Goal: Communication & Community: Participate in discussion

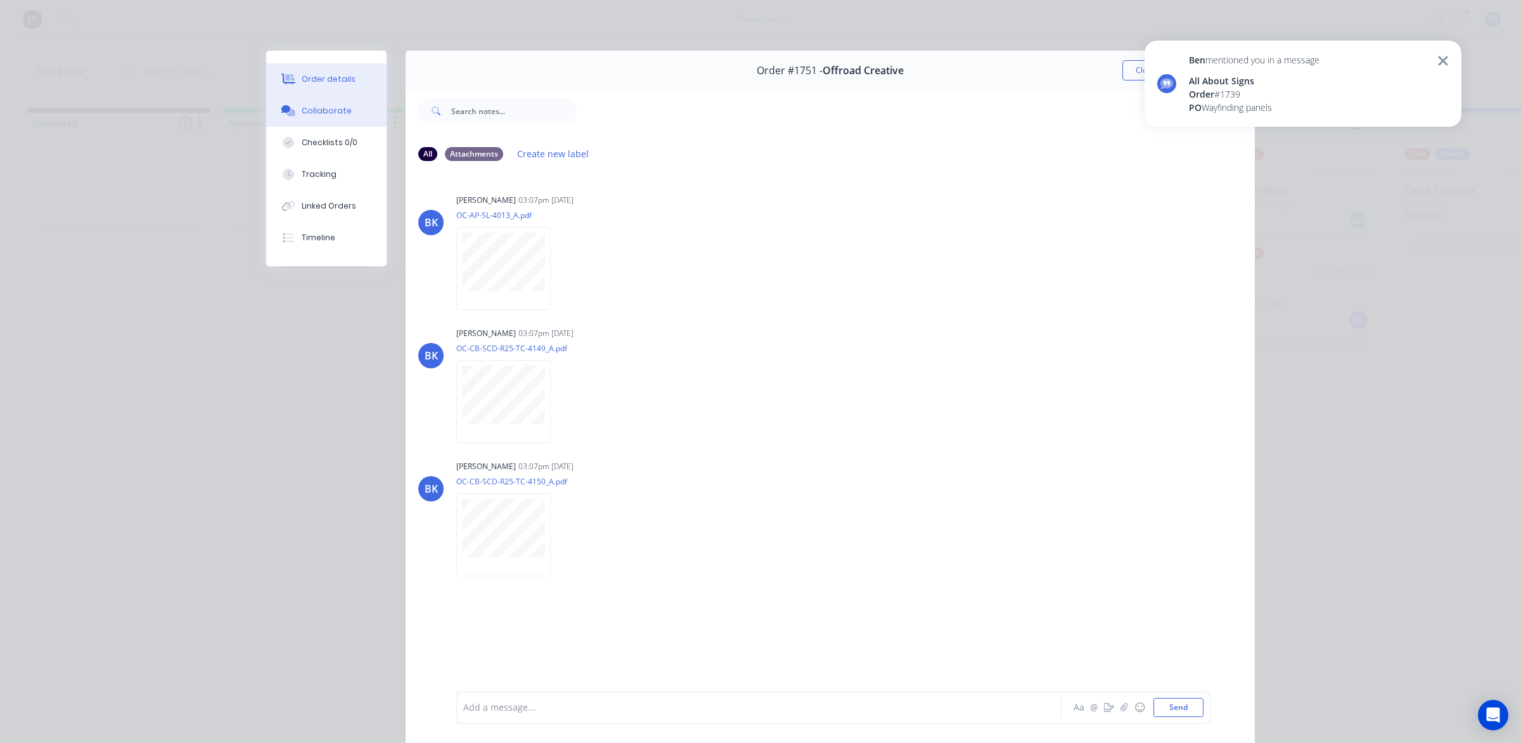
click at [378, 79] on button "Order details" at bounding box center [326, 79] width 120 height 32
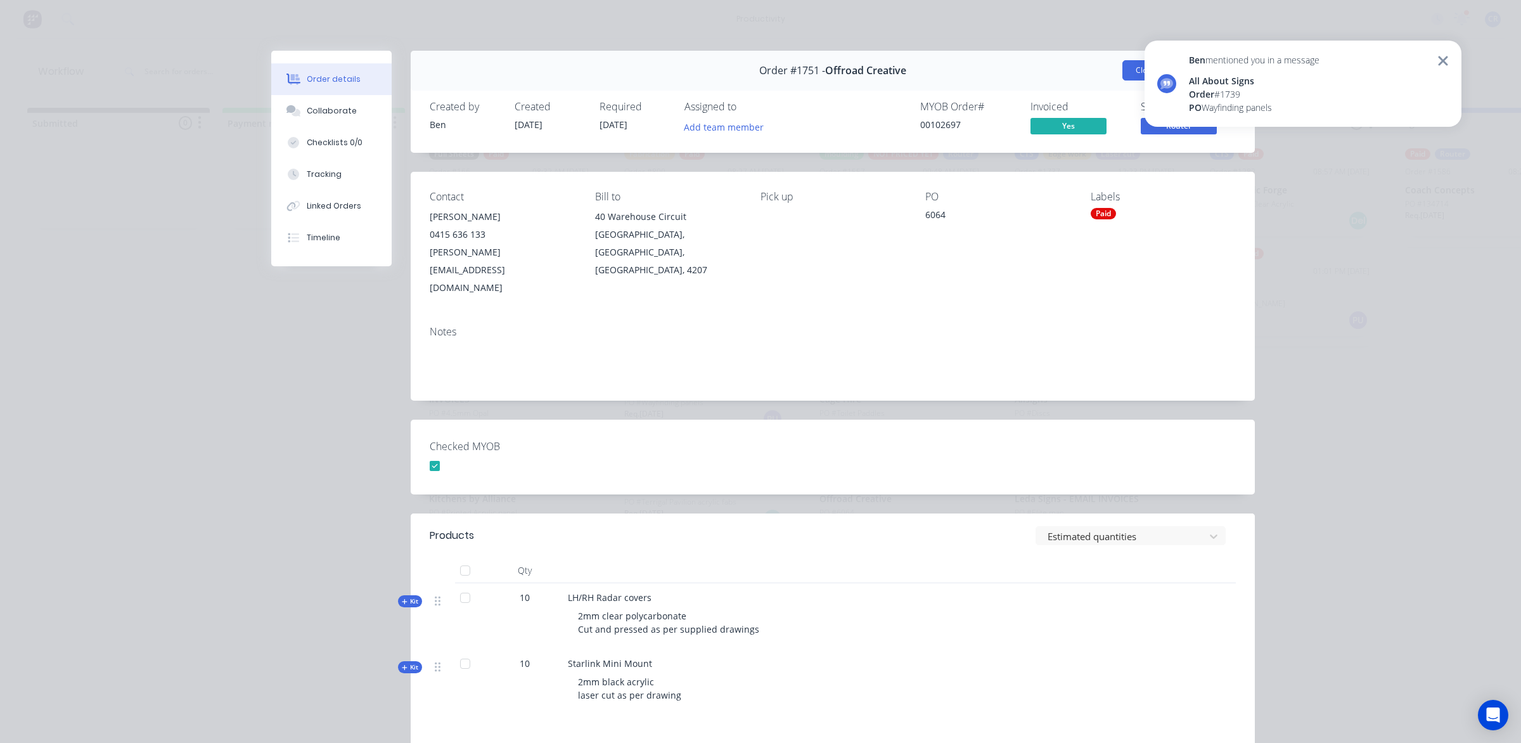
click at [1123, 80] on button "Close" at bounding box center [1146, 70] width 46 height 20
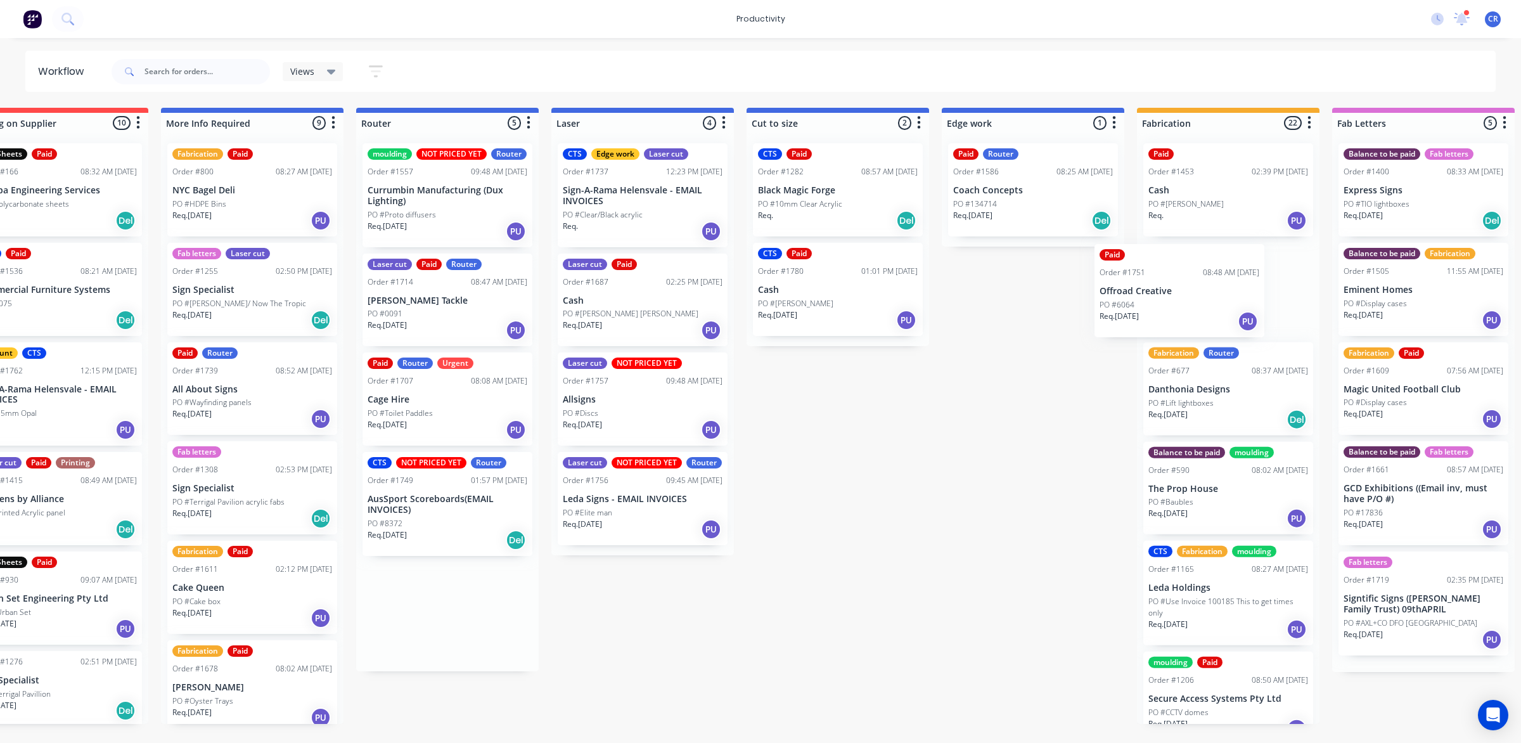
drag, startPoint x: 889, startPoint y: 510, endPoint x: 1180, endPoint y: 295, distance: 361.7
click at [1180, 295] on div "Submitted 0 Sort By Created date Required date Order number Customer name Most …" at bounding box center [1055, 416] width 3033 height 616
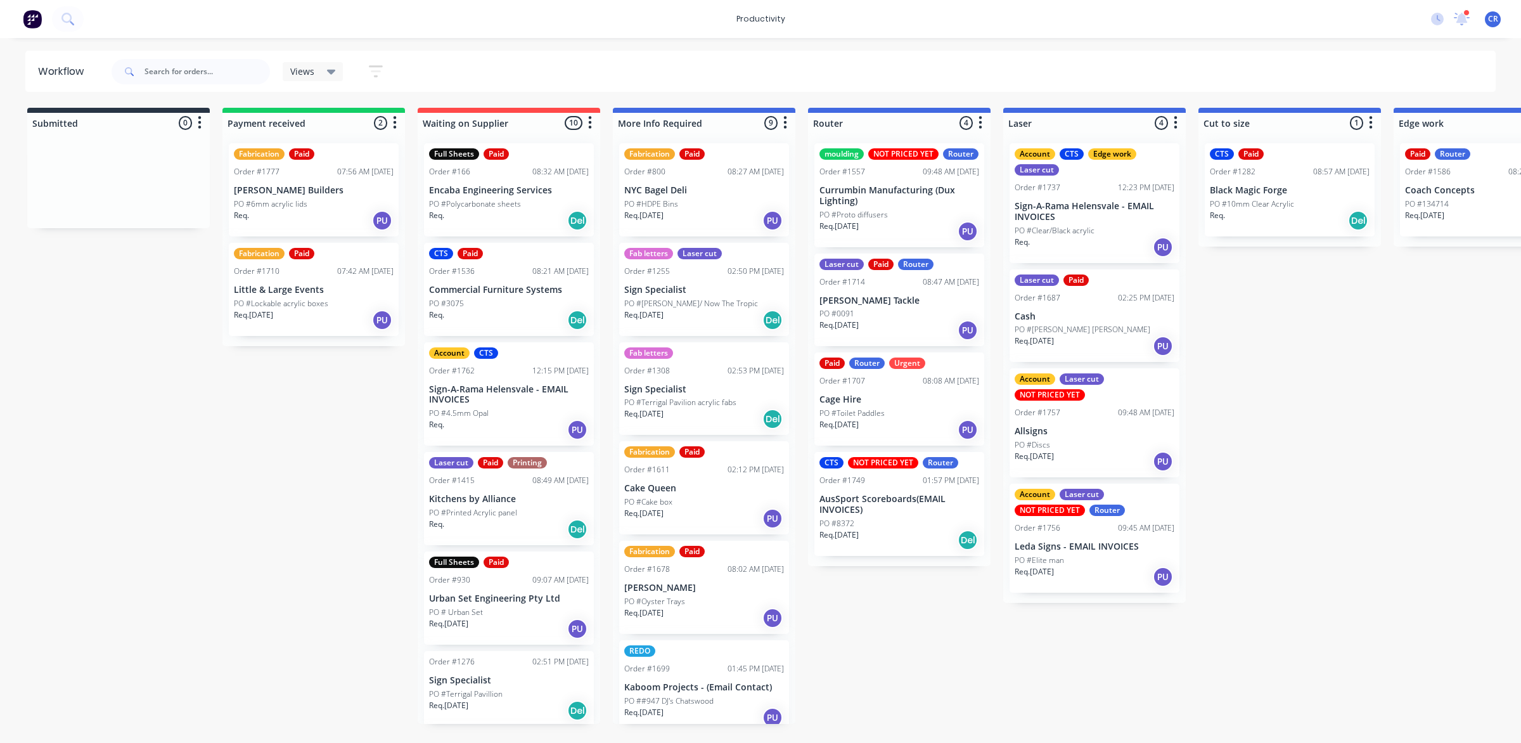
scroll to position [158, 0]
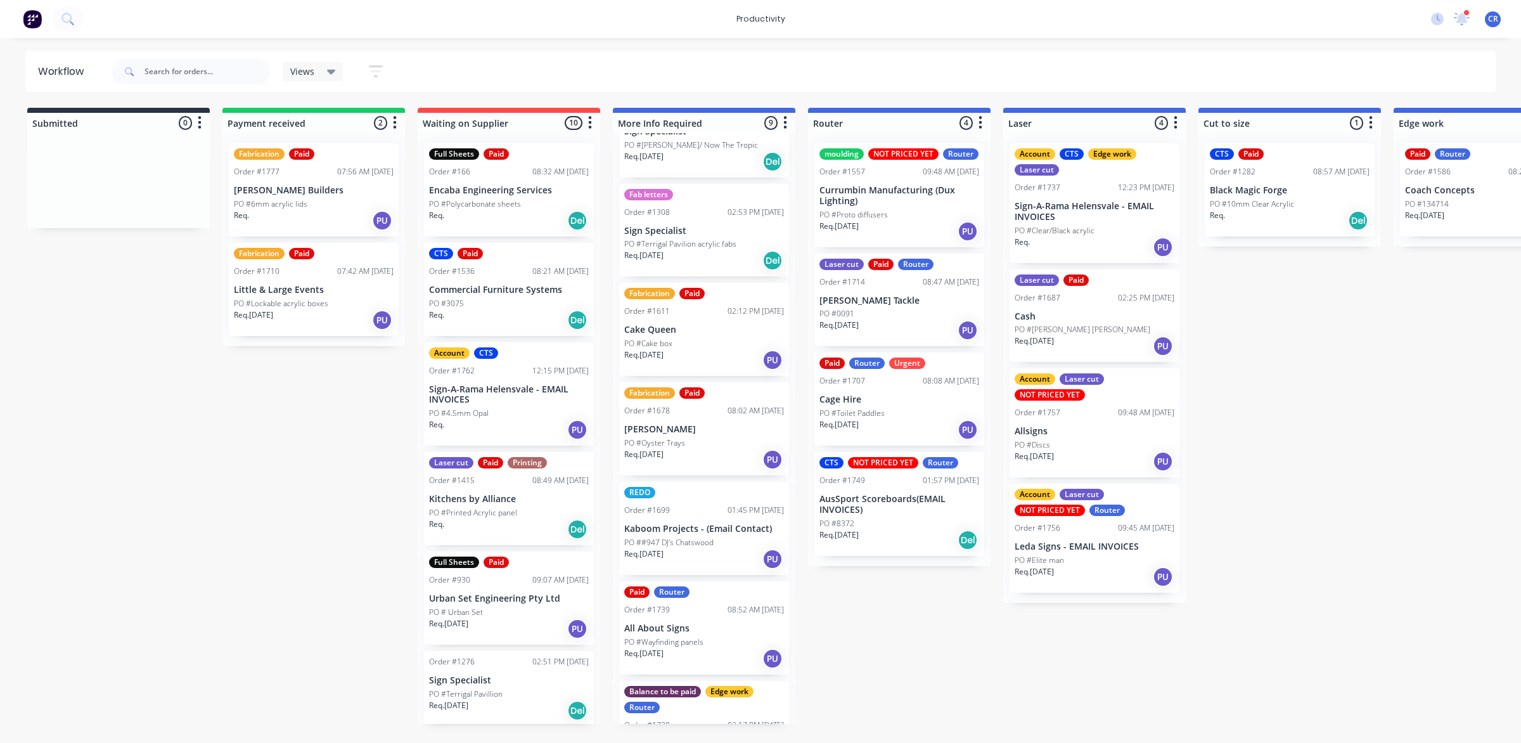
click at [688, 615] on div "Paid Router Order #1739 08:52 AM 02/10/25 All About Signs PO #Wayfinding panels…" at bounding box center [704, 627] width 170 height 93
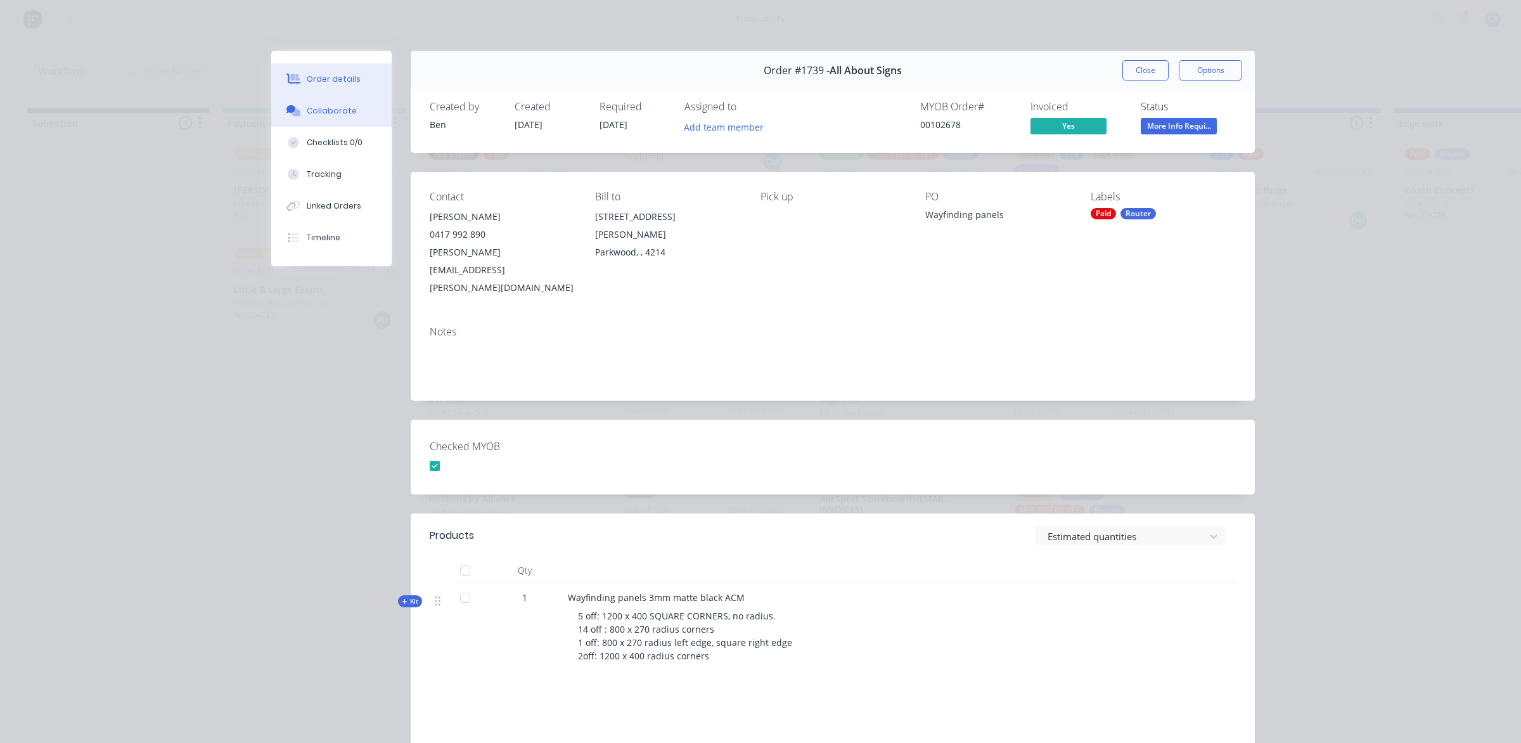
click at [357, 108] on button "Collaborate" at bounding box center [331, 111] width 120 height 32
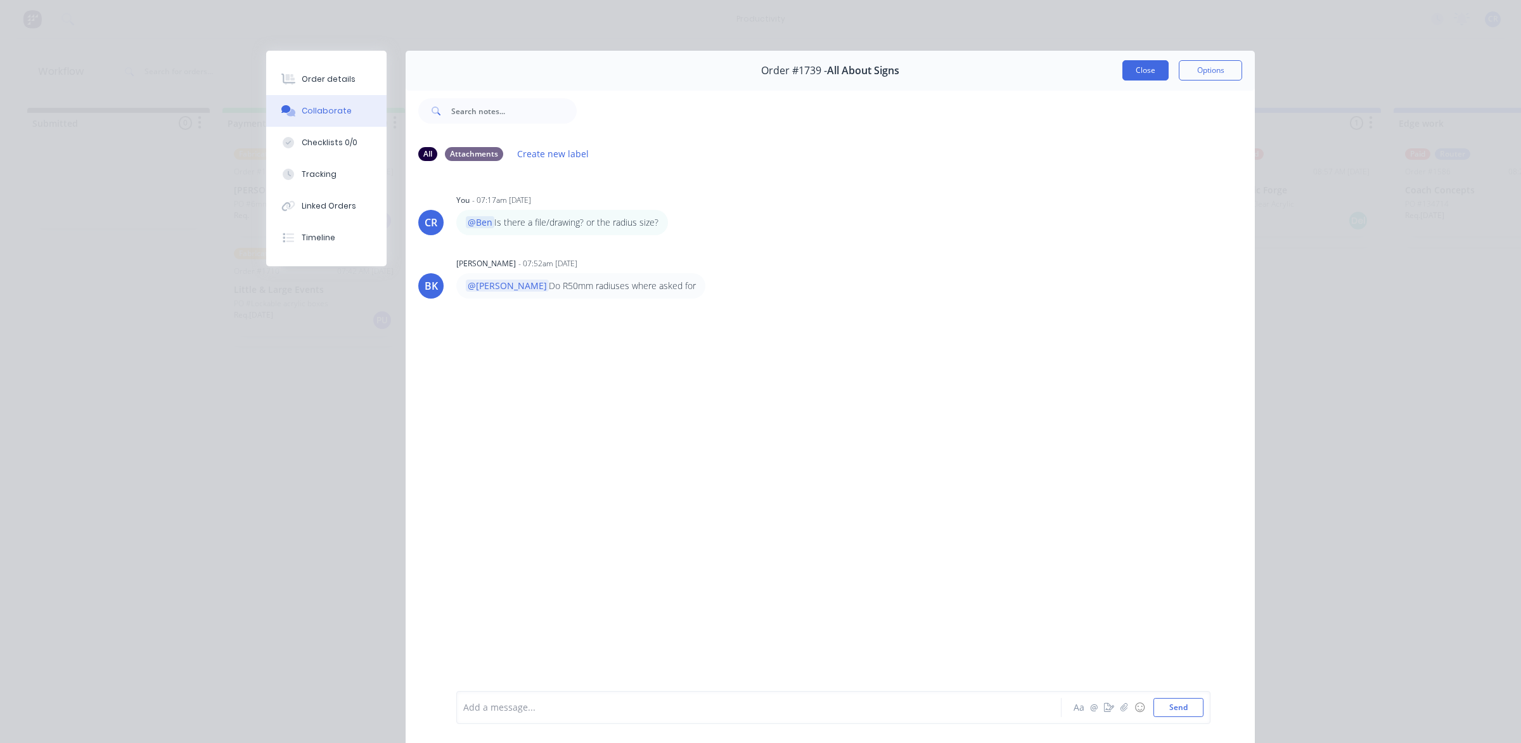
click at [1139, 62] on button "Close" at bounding box center [1146, 70] width 46 height 20
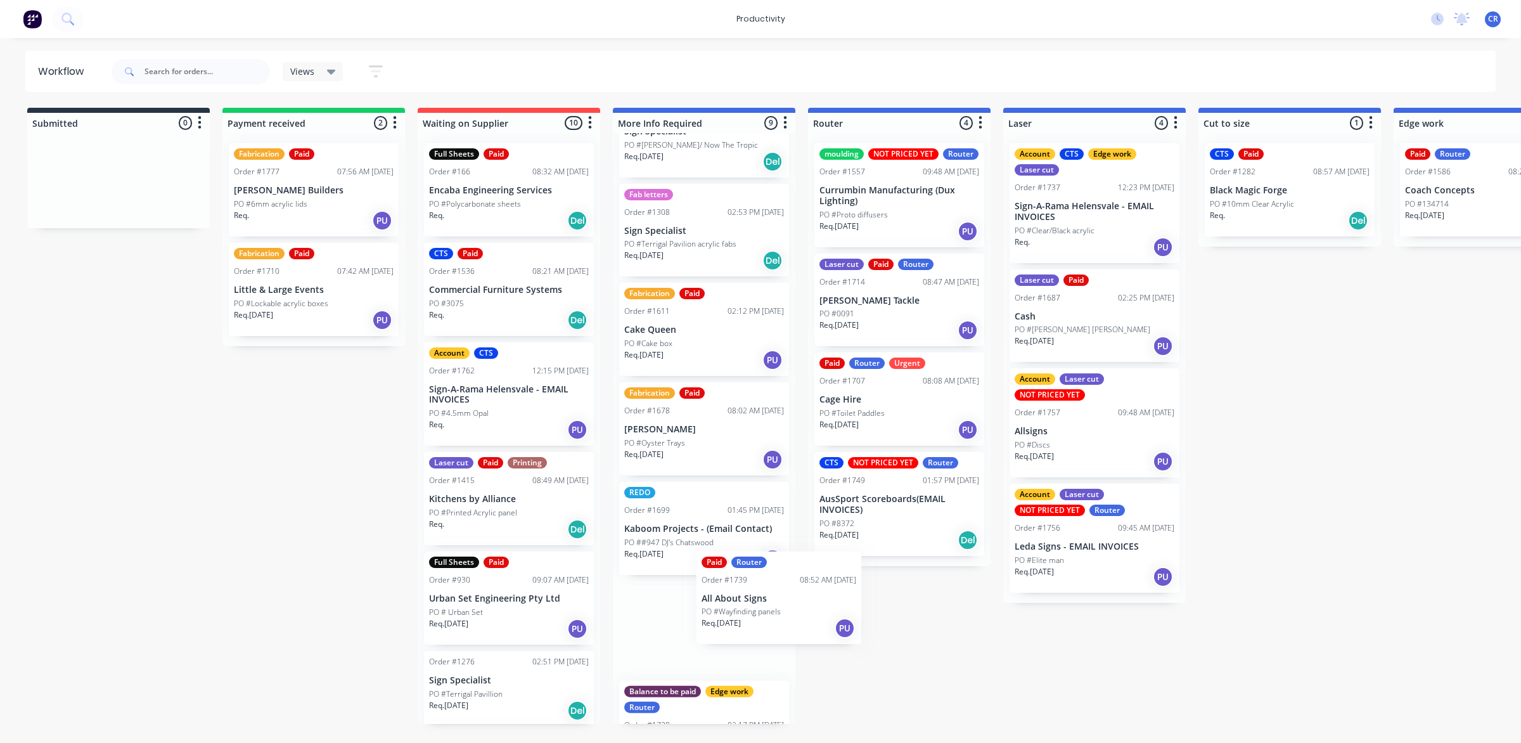
scroll to position [163, 0]
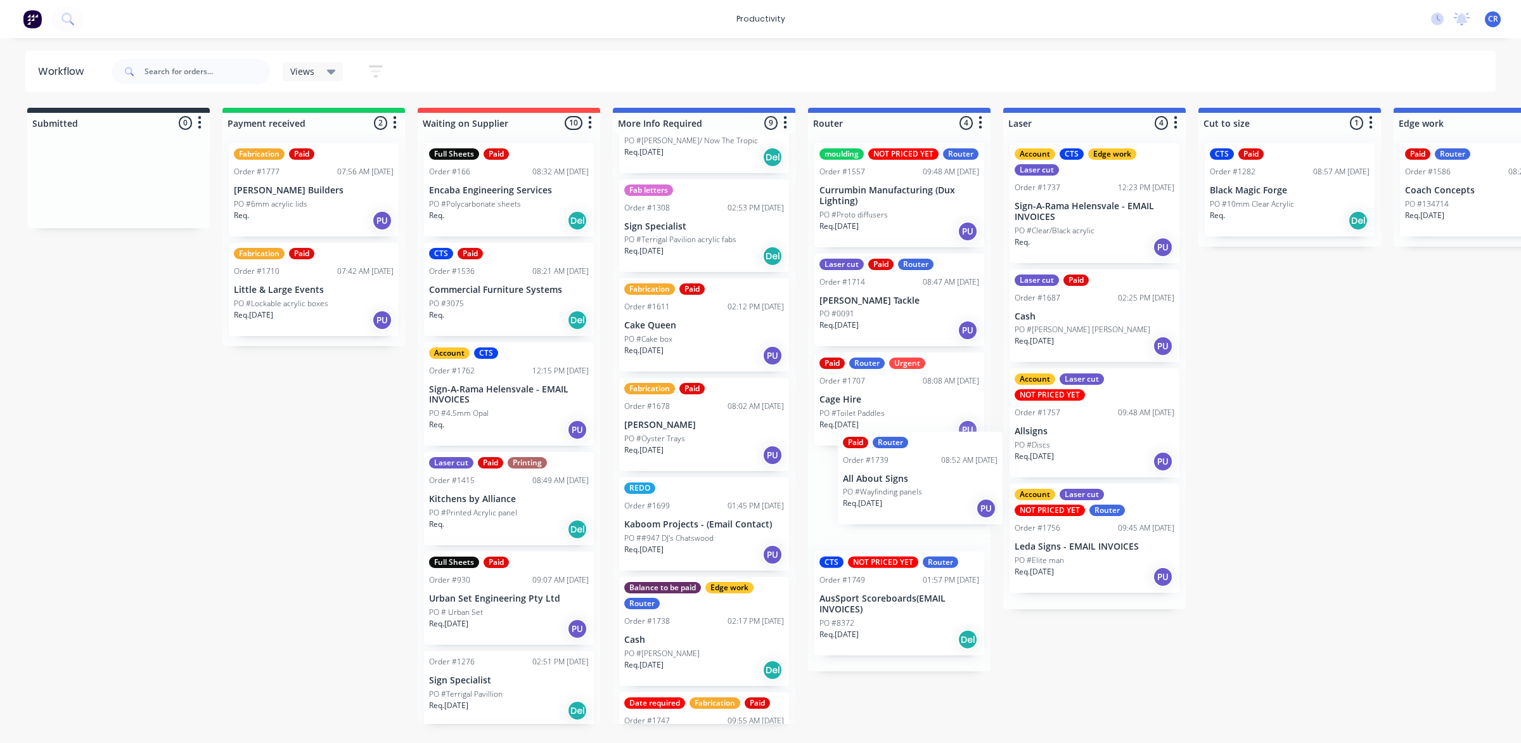
drag, startPoint x: 700, startPoint y: 640, endPoint x: 929, endPoint y: 489, distance: 273.9
click at [929, 489] on div "Submitted 0 Sort By Created date Required date Order number Customer name Most …" at bounding box center [1506, 416] width 3033 height 616
click at [850, 531] on div "Req. 01/10/25 PU" at bounding box center [900, 530] width 160 height 22
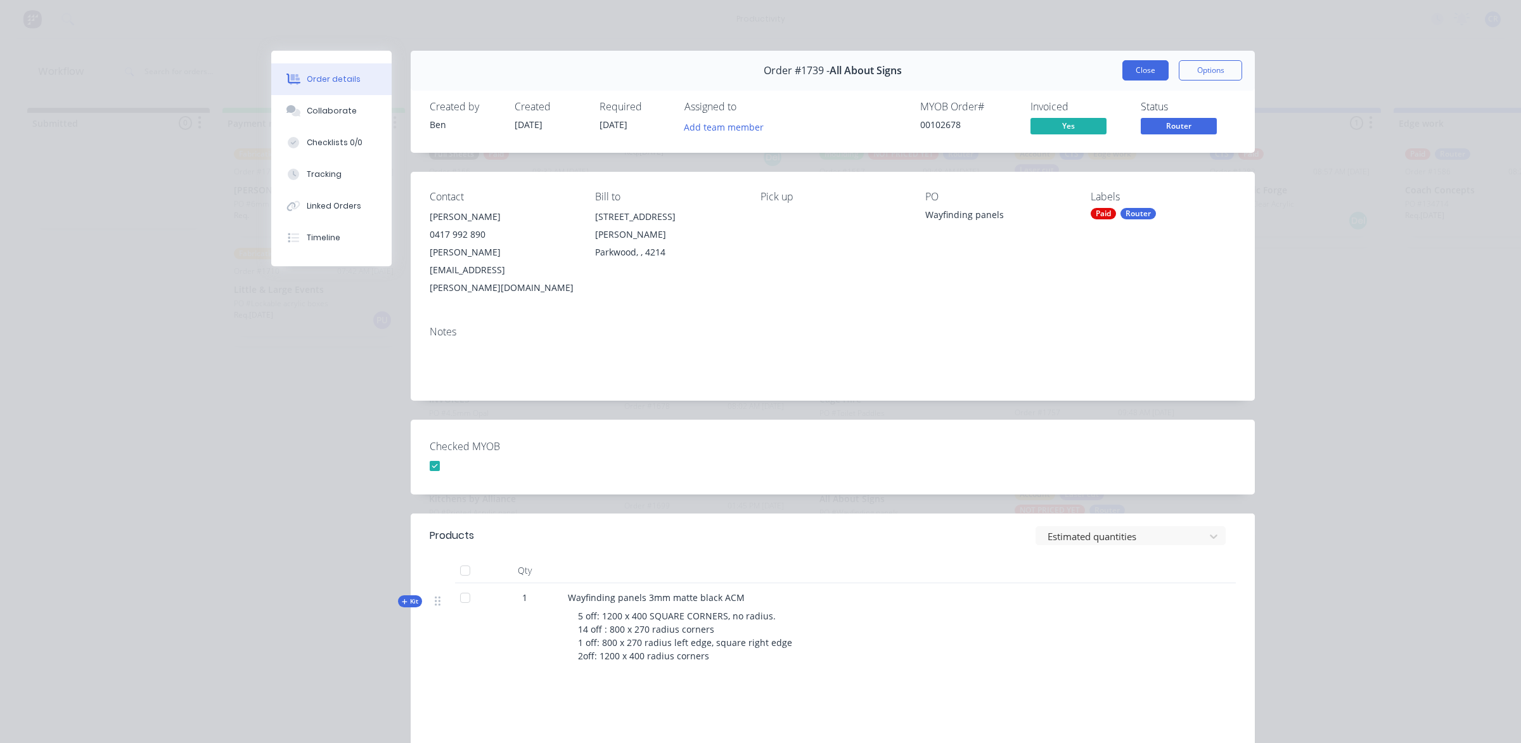
click at [1144, 71] on button "Close" at bounding box center [1146, 70] width 46 height 20
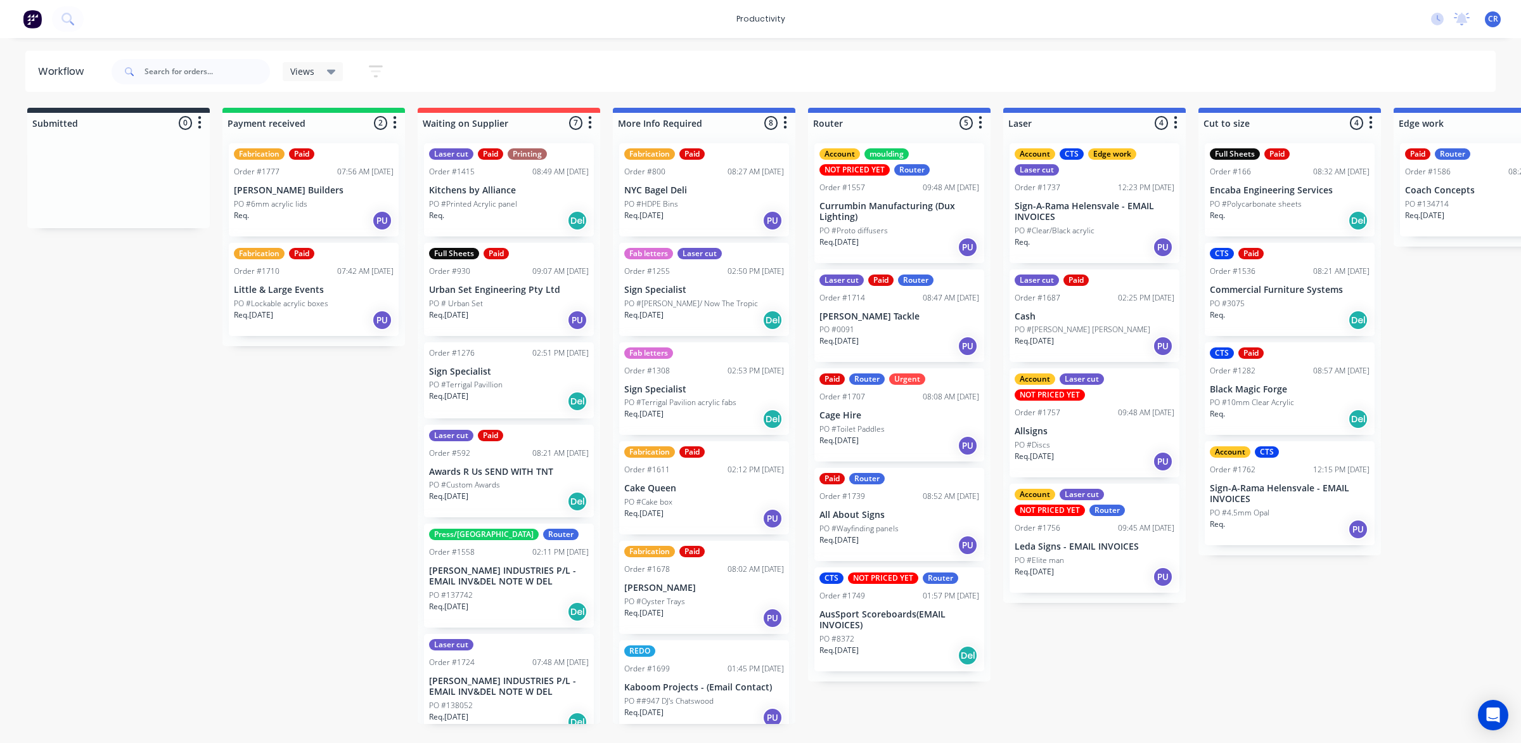
click at [1088, 209] on p "Sign-A-Rama Helensvale - EMAIL INVOICES" at bounding box center [1095, 212] width 160 height 22
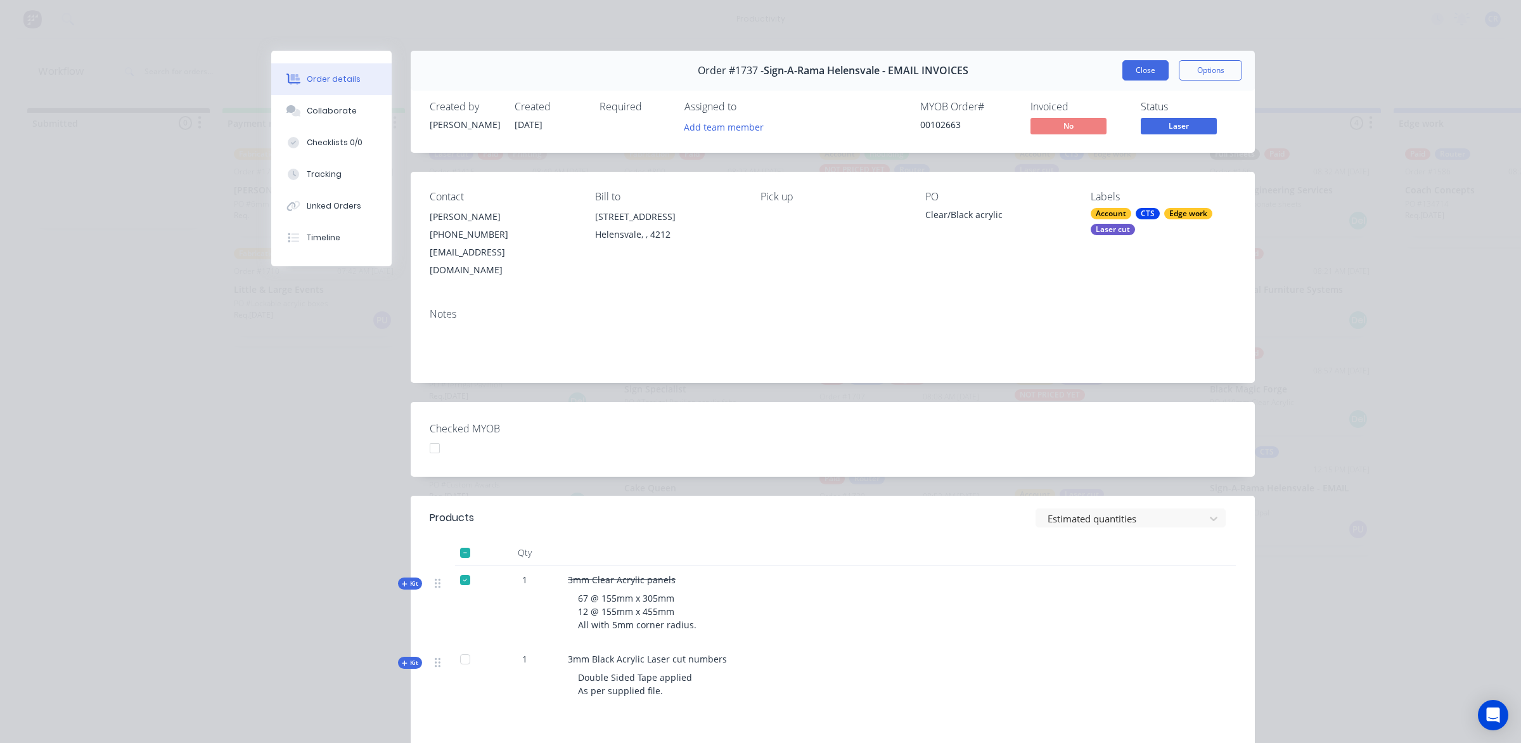
click at [1140, 72] on button "Close" at bounding box center [1146, 70] width 46 height 20
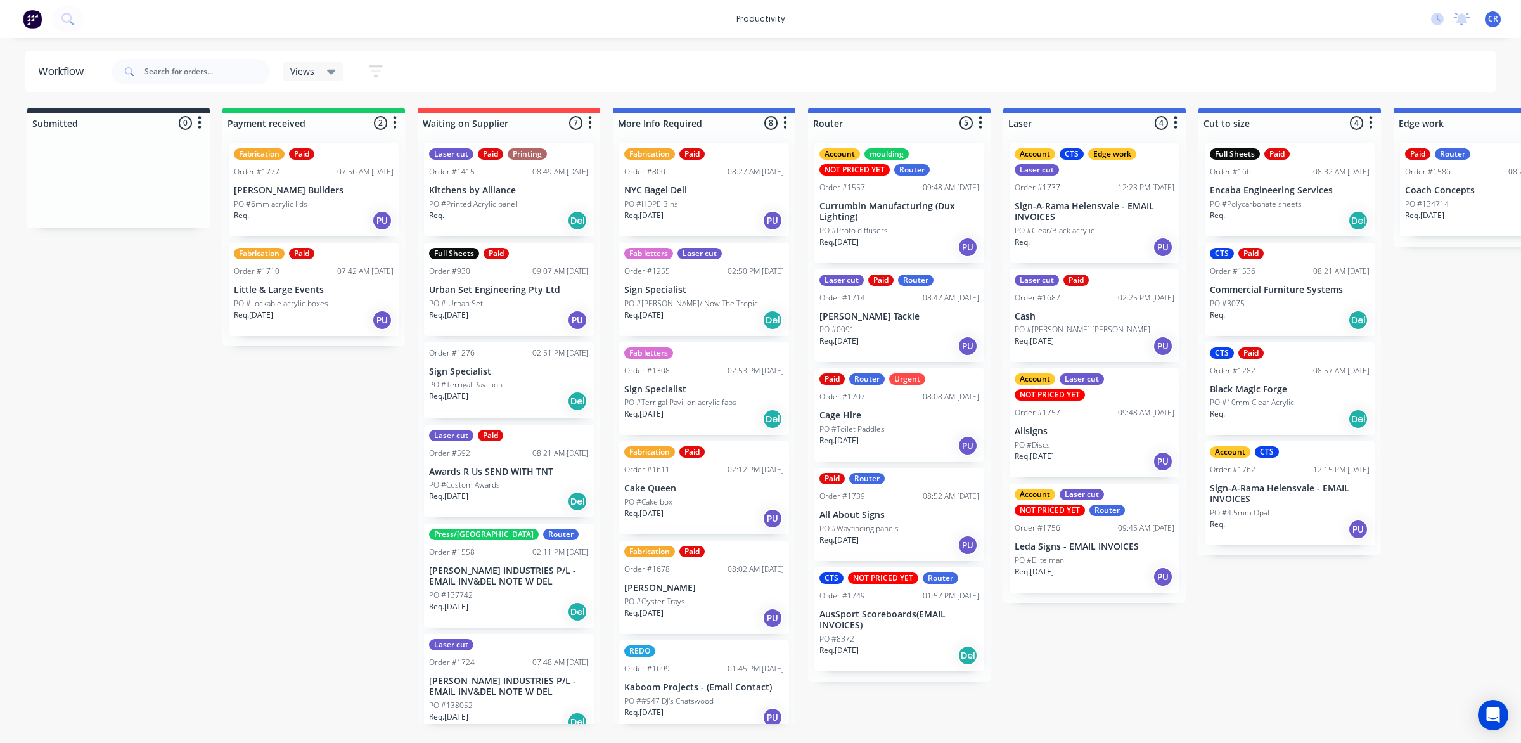
click at [1091, 315] on p "Cash" at bounding box center [1095, 316] width 160 height 11
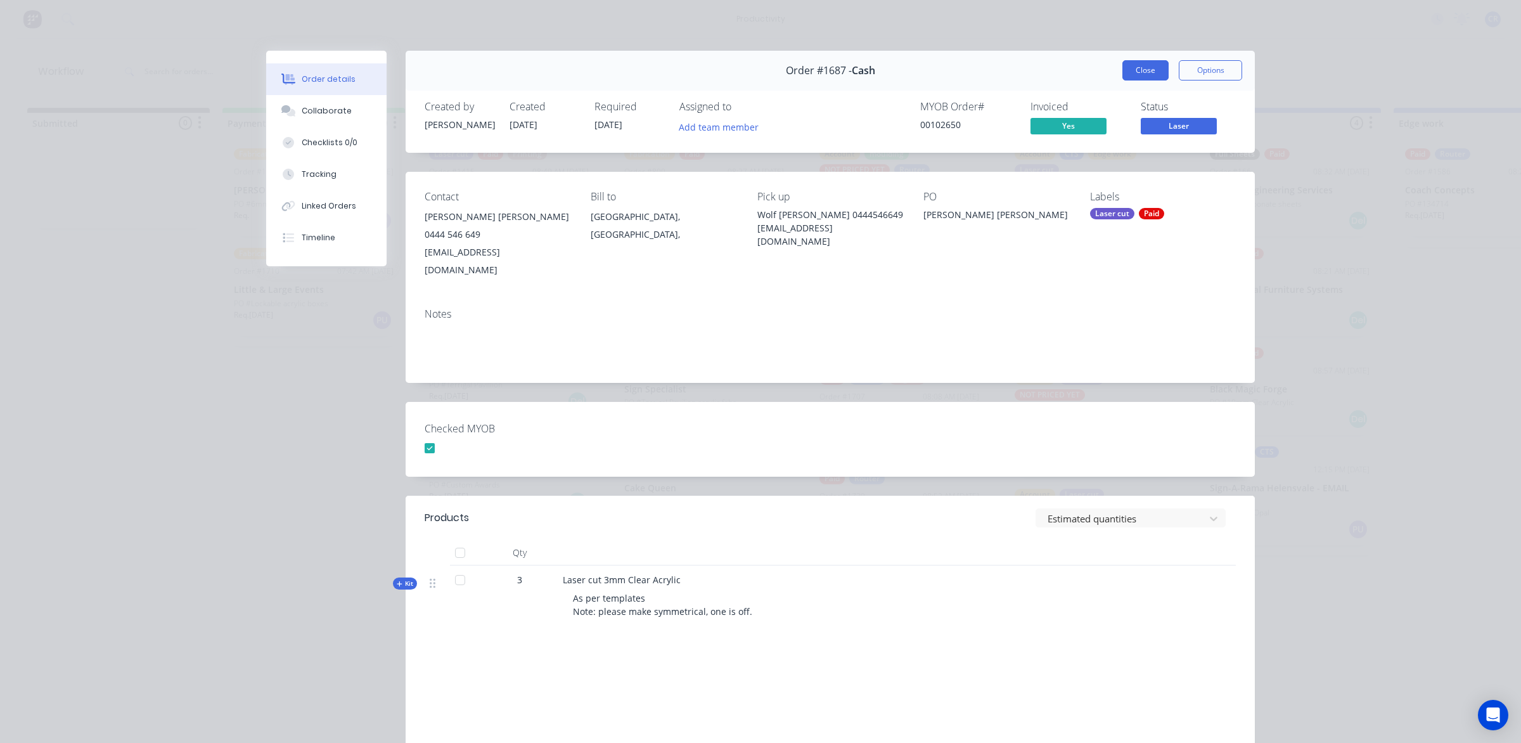
click at [1155, 67] on button "Close" at bounding box center [1146, 70] width 46 height 20
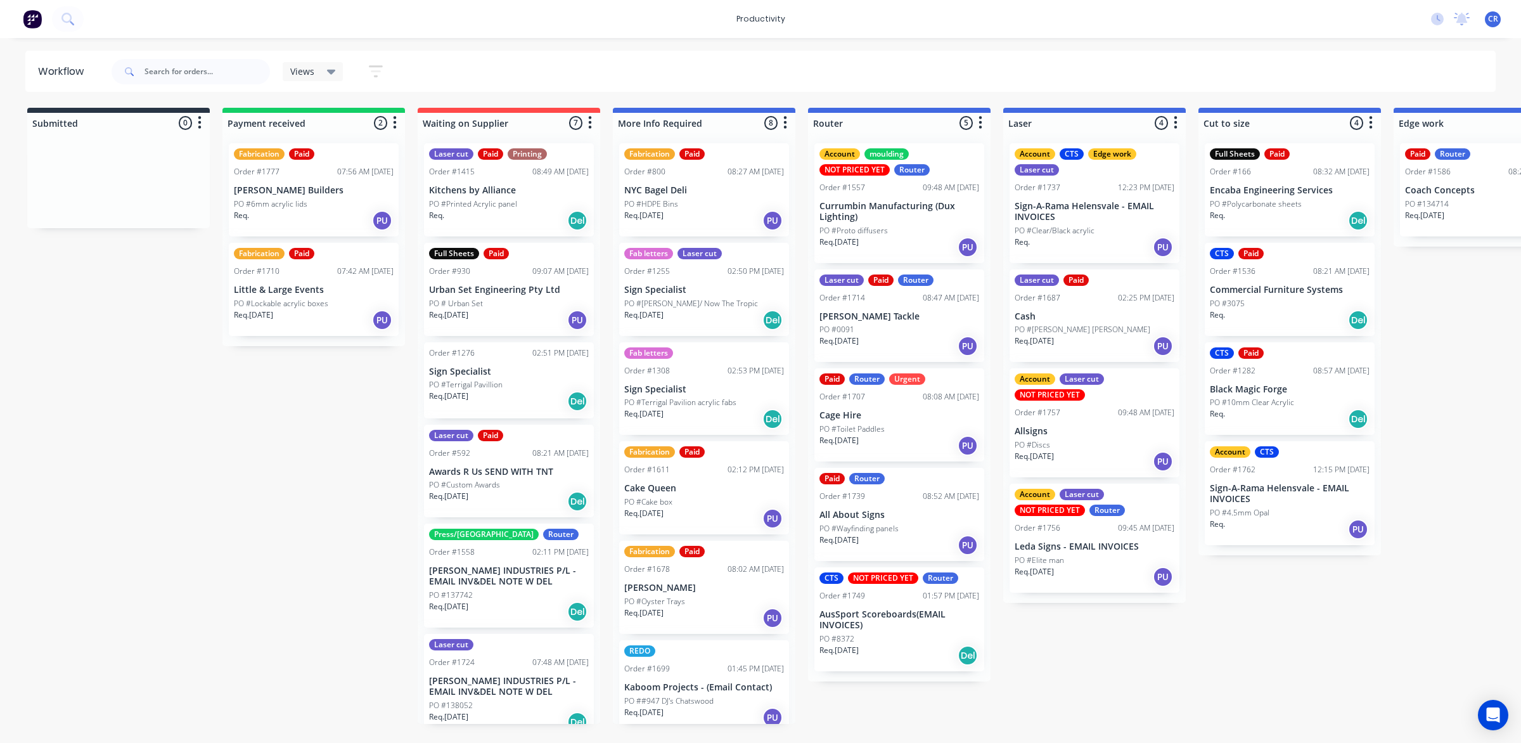
click at [1078, 426] on p "Allsigns" at bounding box center [1095, 431] width 160 height 11
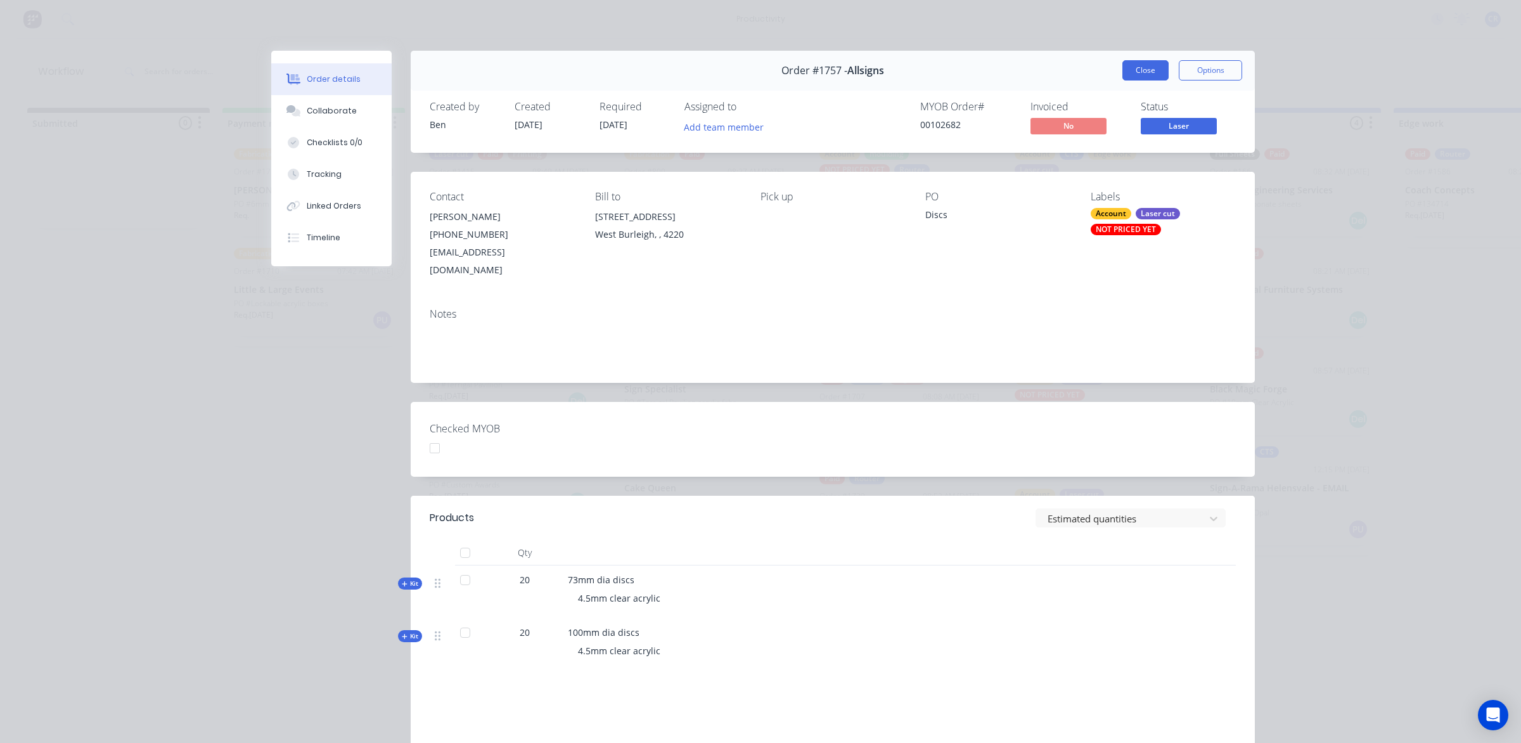
click at [1137, 73] on button "Close" at bounding box center [1146, 70] width 46 height 20
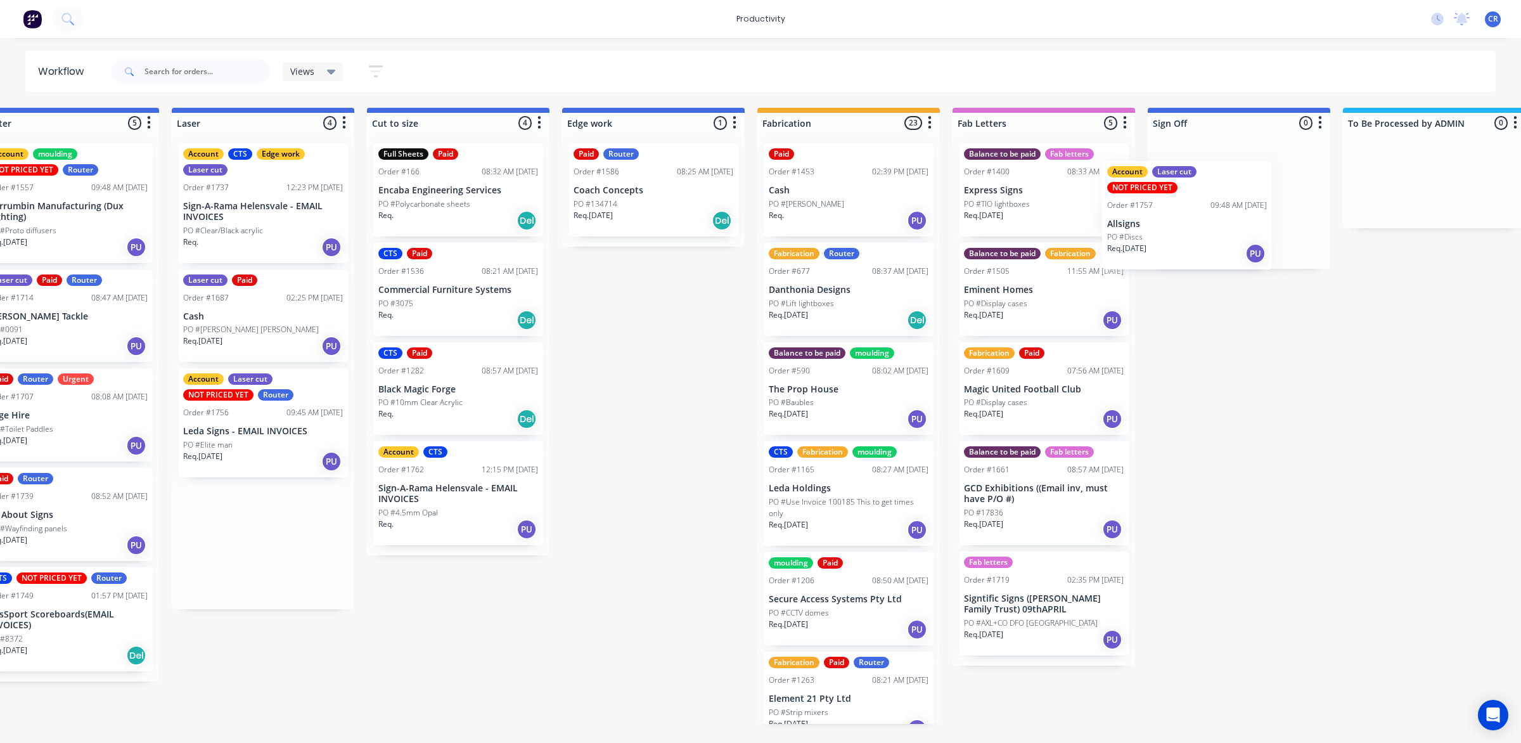
drag, startPoint x: 1061, startPoint y: 417, endPoint x: 1148, endPoint y: 197, distance: 237.3
click at [1148, 197] on div "Submitted 0 Sort By Created date Required date Order number Customer name Most …" at bounding box center [675, 416] width 3033 height 616
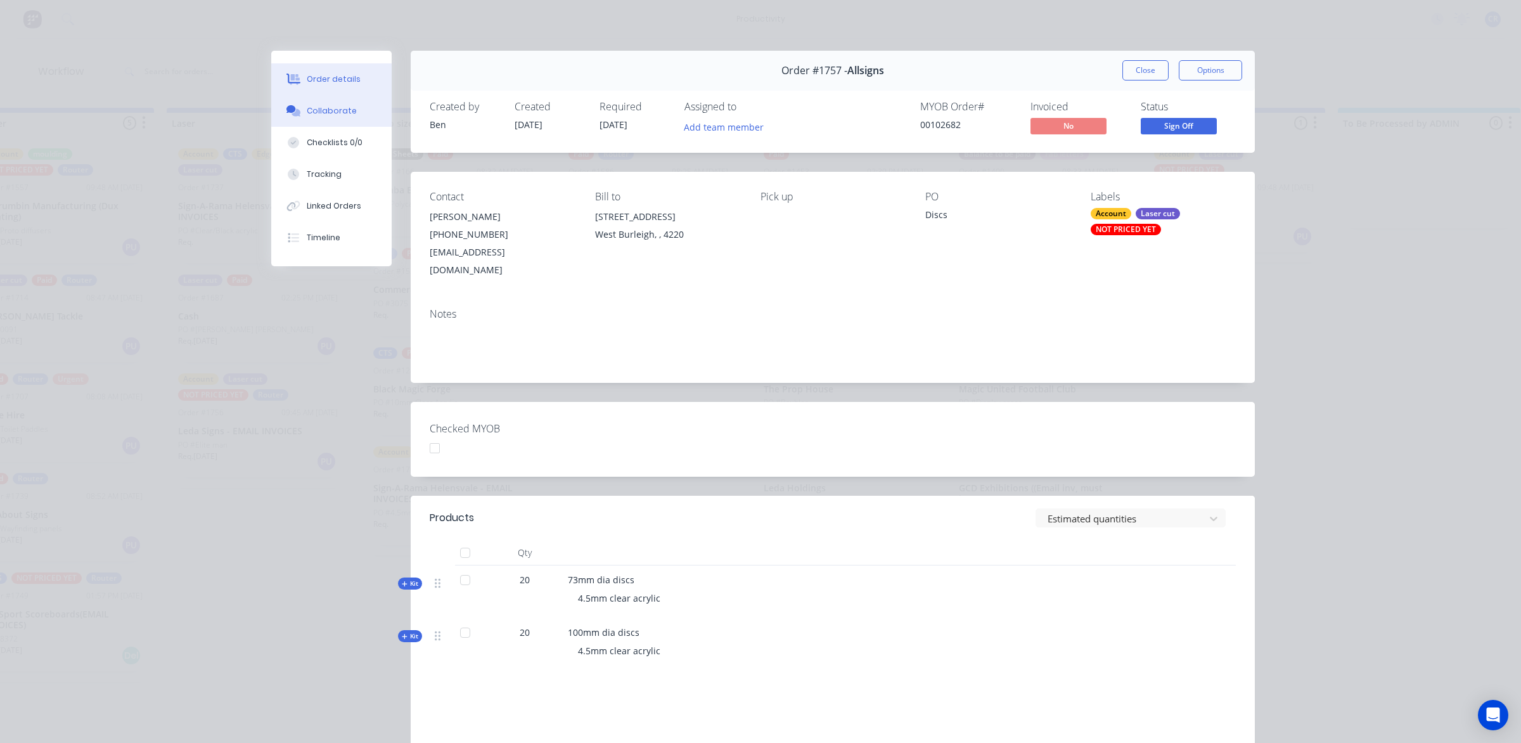
click at [350, 98] on button "Collaborate" at bounding box center [331, 111] width 120 height 32
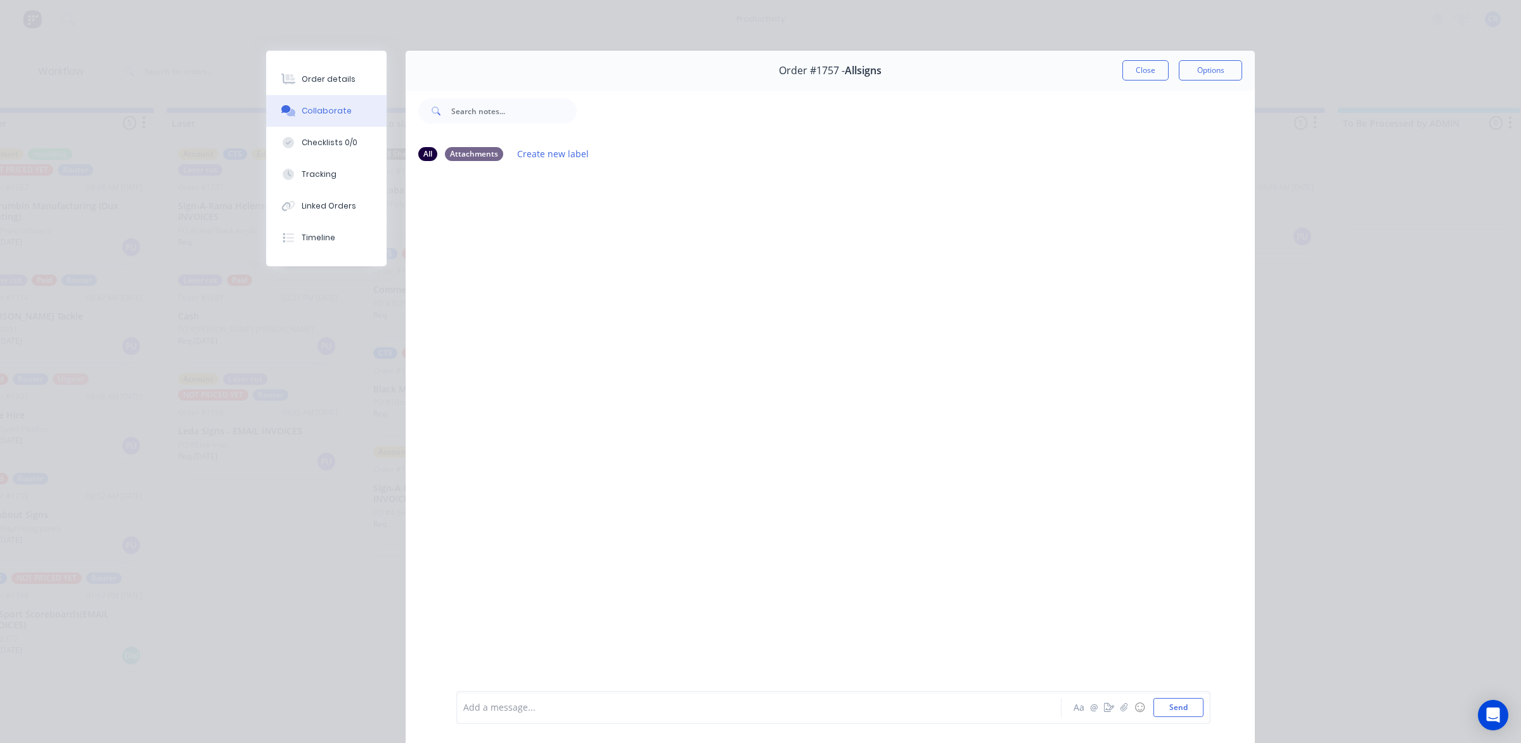
click at [510, 695] on div "Add a message... Aa @ ☺ Send" at bounding box center [833, 707] width 754 height 33
click at [501, 706] on div at bounding box center [741, 707] width 555 height 13
click at [1190, 711] on button "Send" at bounding box center [1179, 707] width 50 height 19
click at [1148, 77] on button "Close" at bounding box center [1146, 70] width 46 height 20
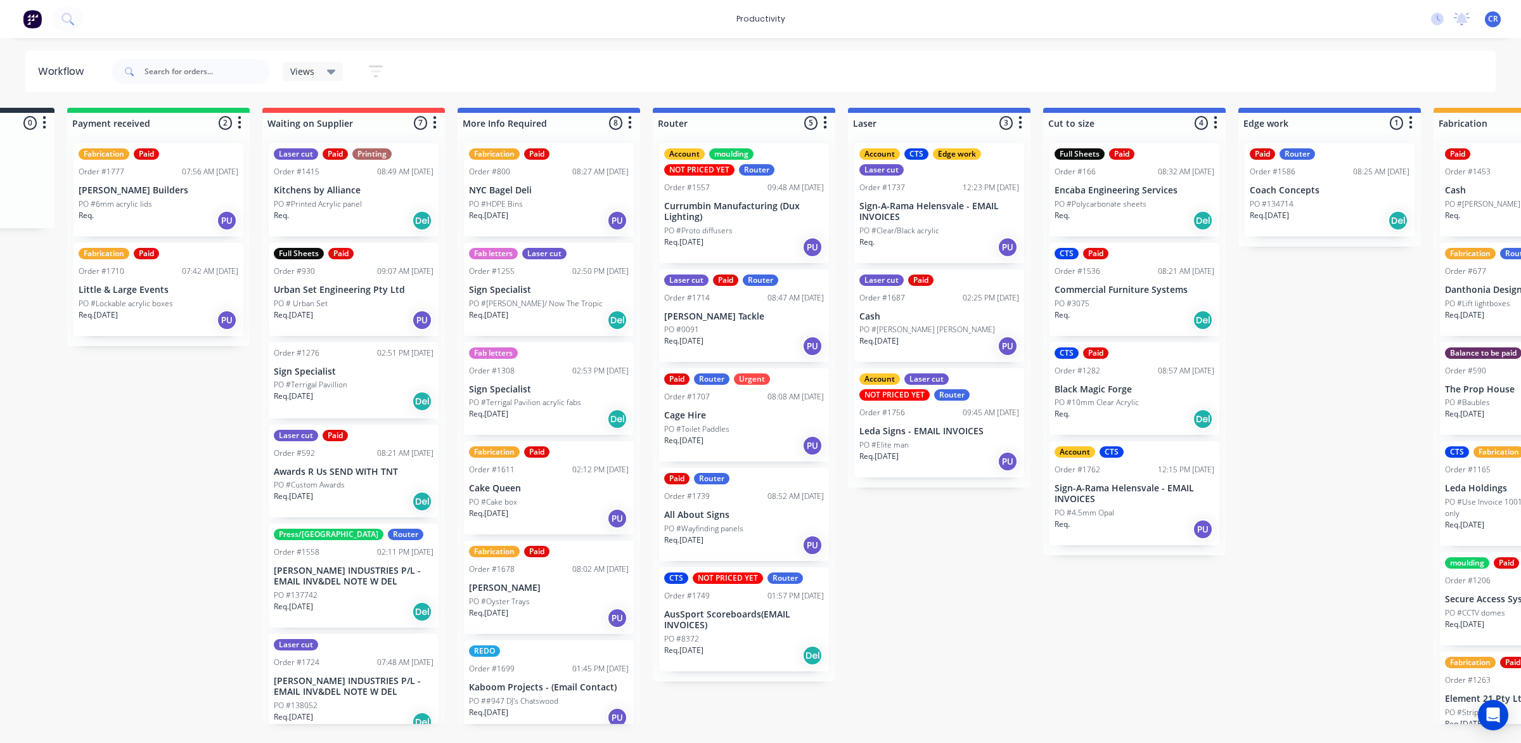
scroll to position [0, 124]
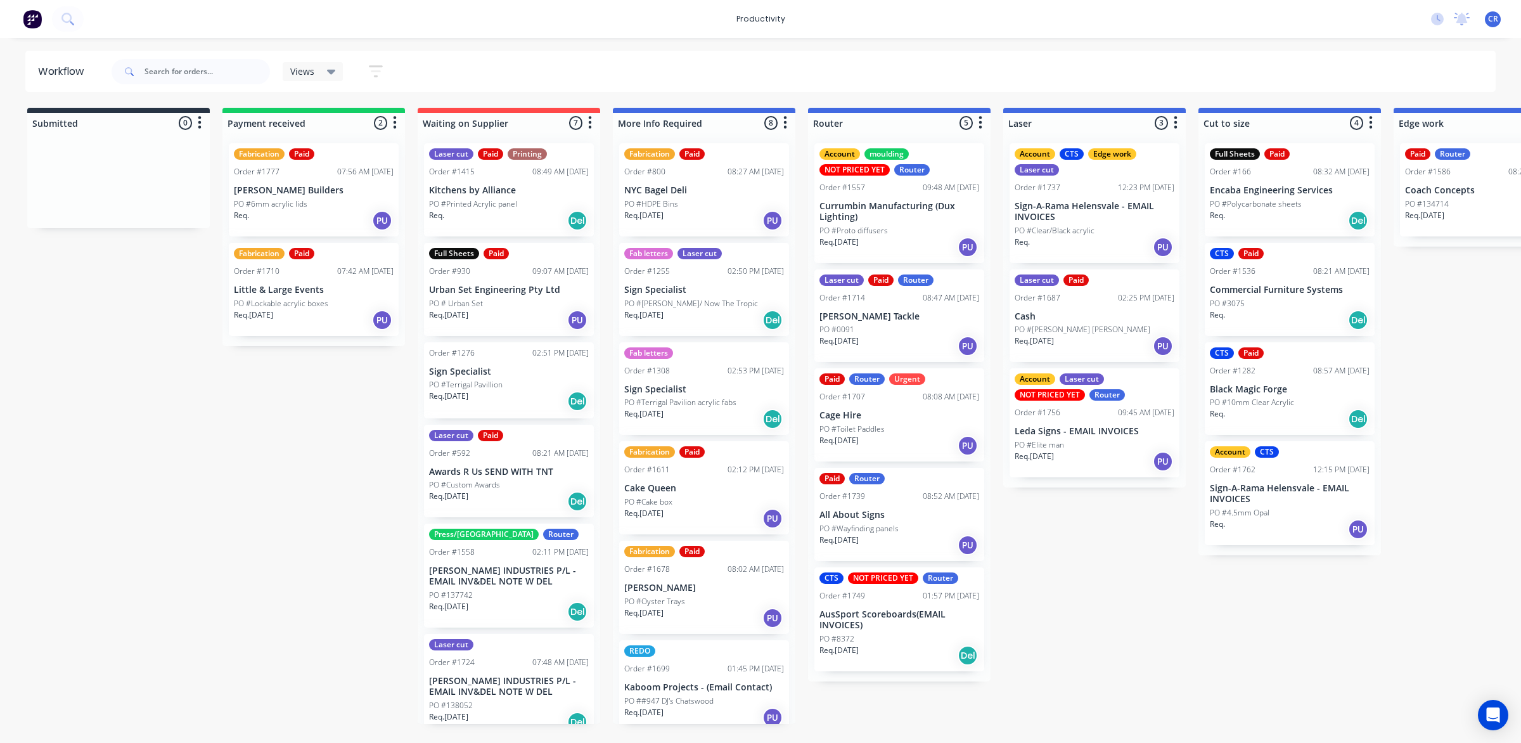
click at [1095, 442] on div "PO #Elite man" at bounding box center [1095, 444] width 160 height 11
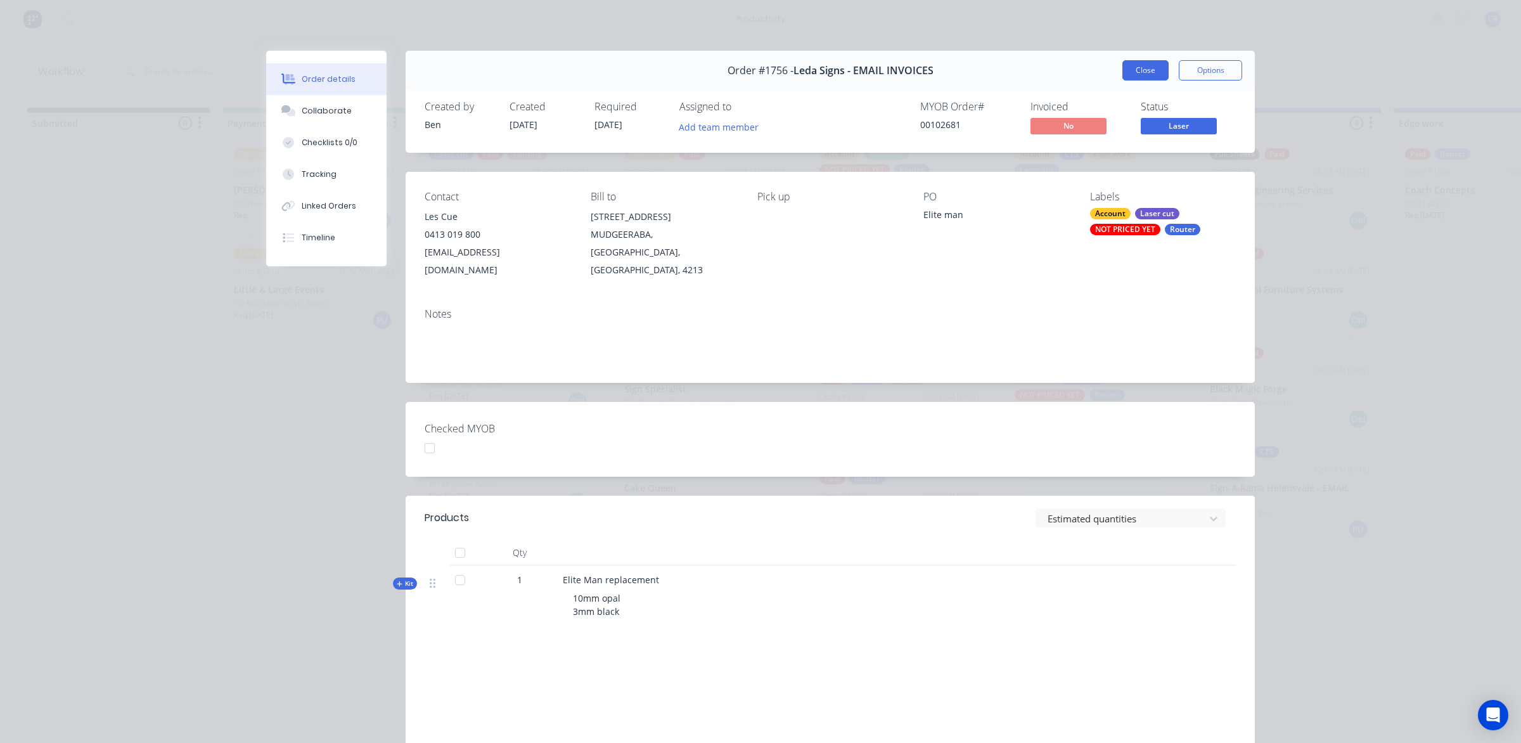
click at [1141, 67] on button "Close" at bounding box center [1146, 70] width 46 height 20
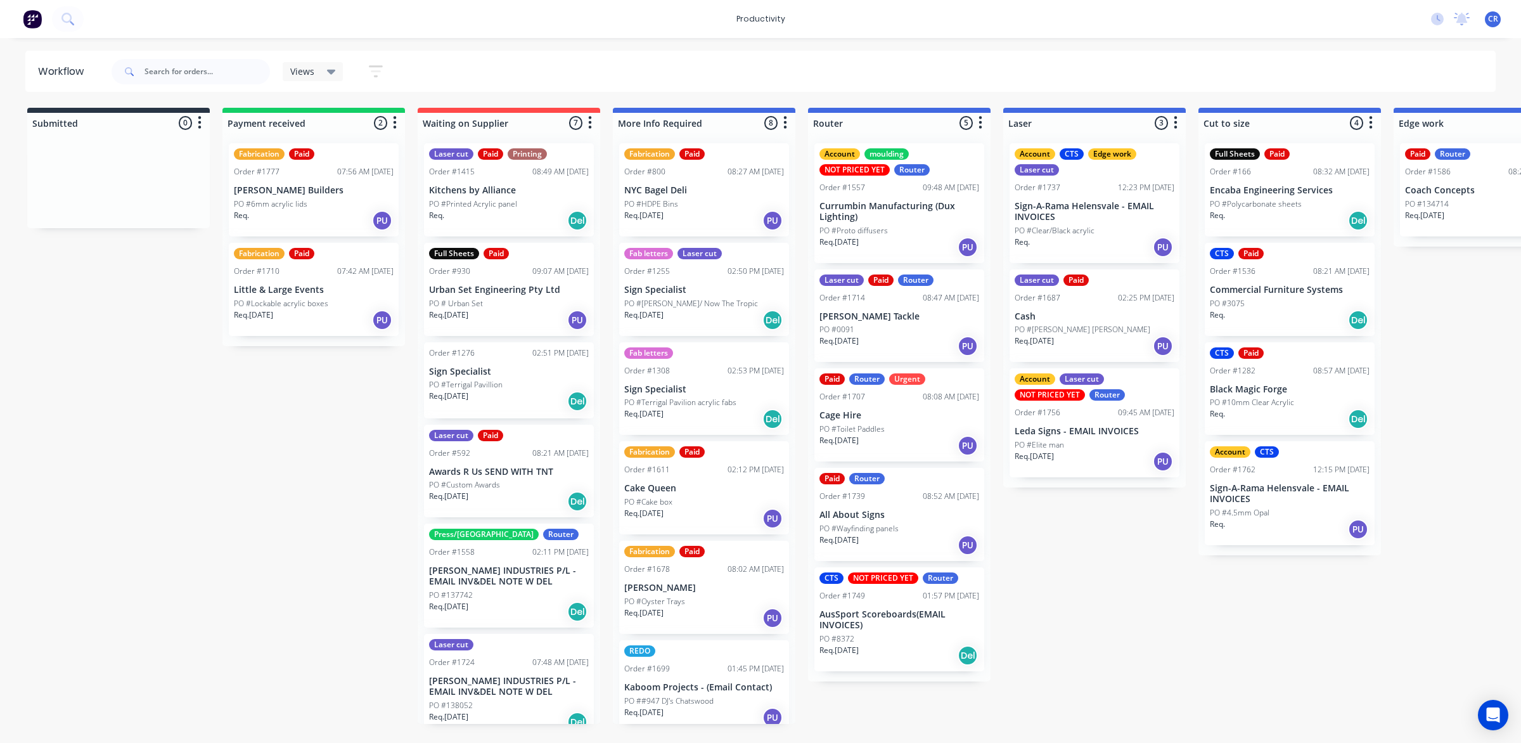
click at [1110, 351] on div "Req. 25/09/25 PU" at bounding box center [1095, 346] width 160 height 22
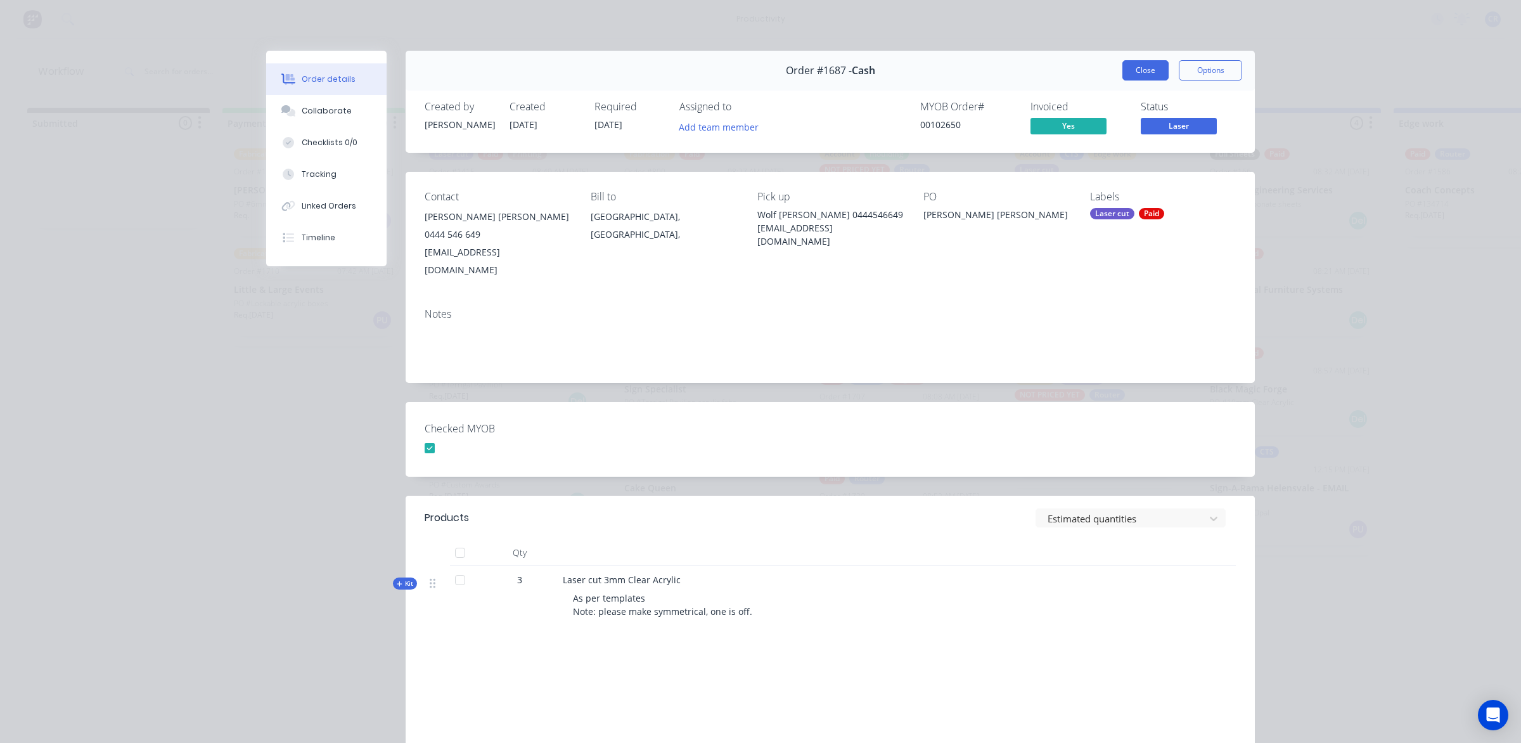
click at [1158, 64] on button "Close" at bounding box center [1146, 70] width 46 height 20
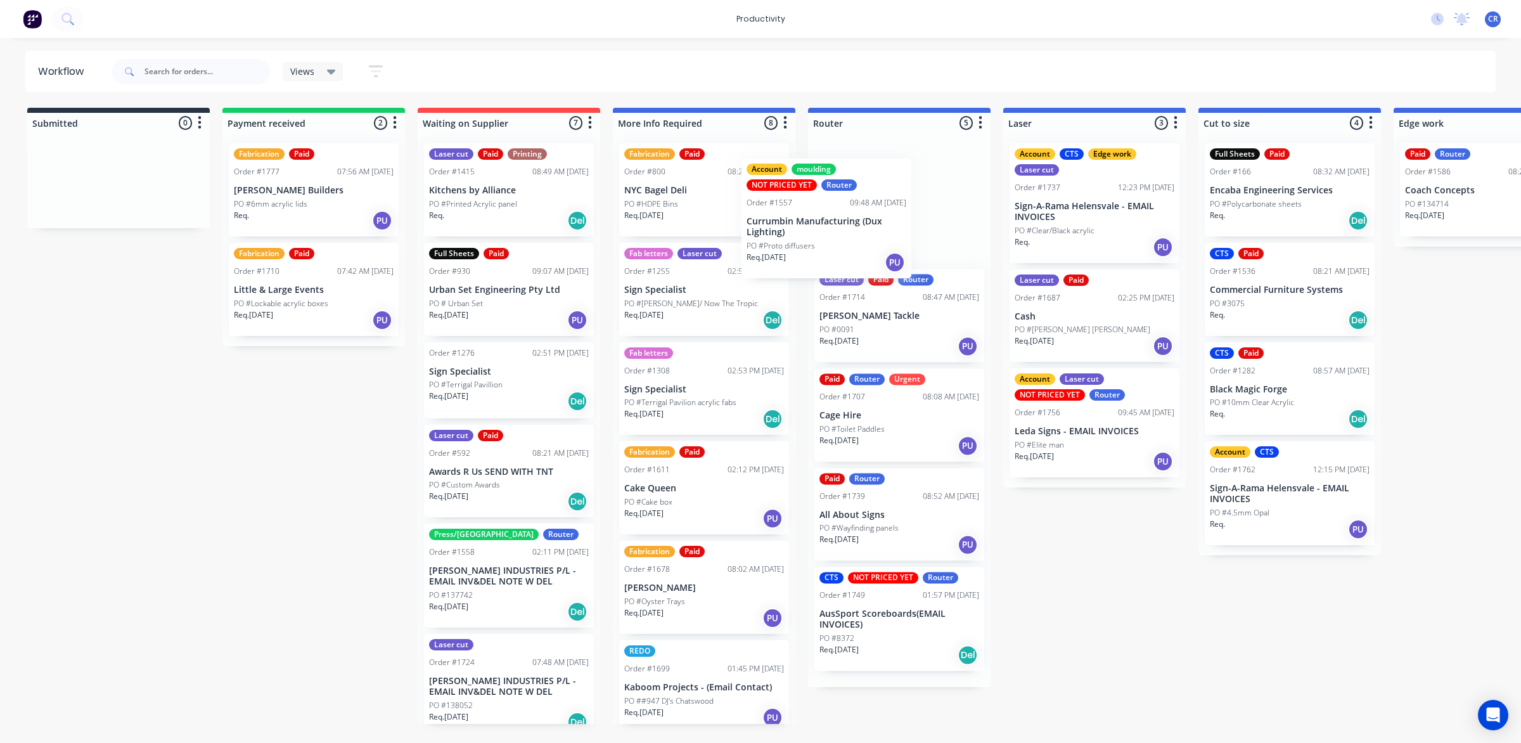
drag, startPoint x: 903, startPoint y: 203, endPoint x: 733, endPoint y: 220, distance: 171.4
click at [733, 222] on div "Submitted 0 Sort By Created date Required date Order number Customer name Most …" at bounding box center [1506, 416] width 3033 height 616
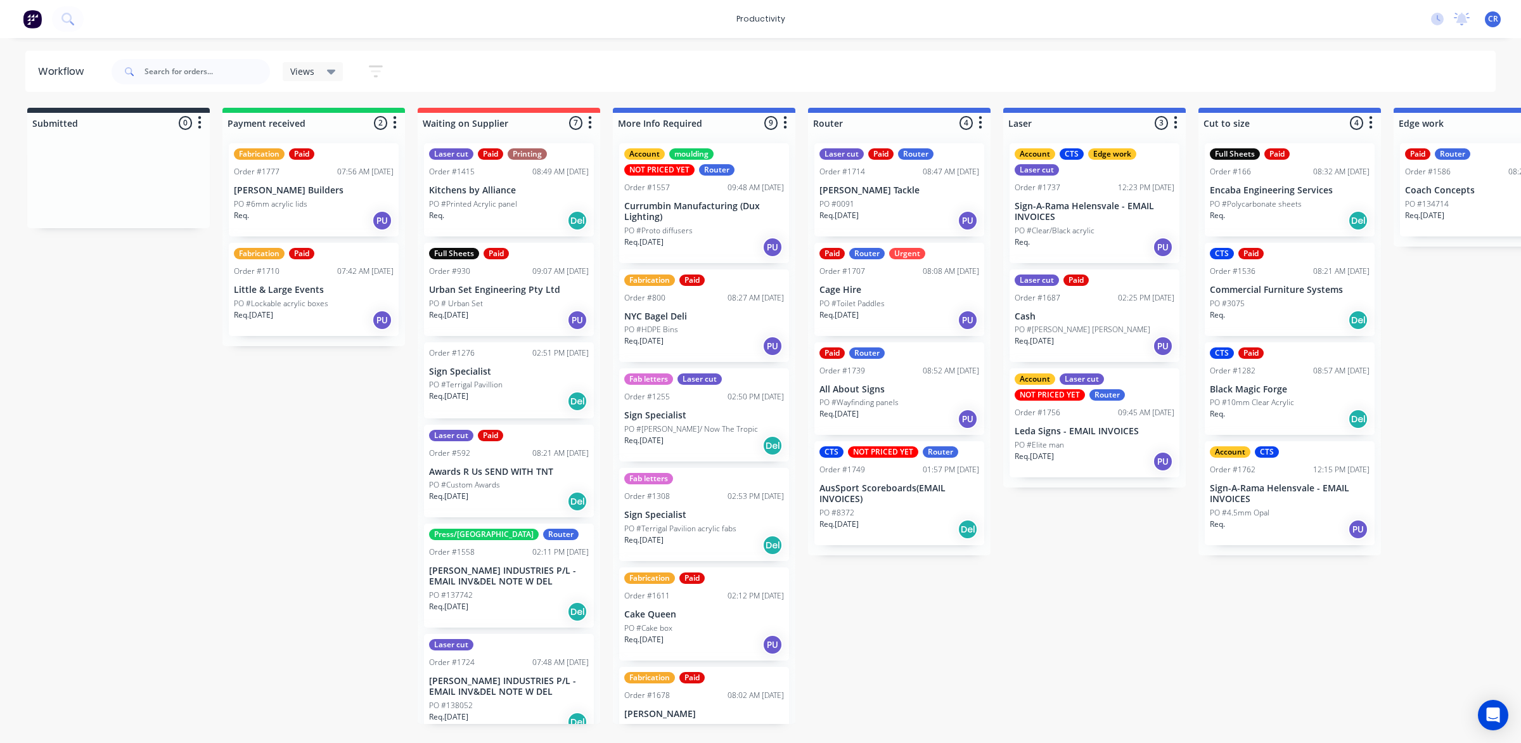
click at [1092, 236] on div "Req. PU" at bounding box center [1095, 247] width 160 height 22
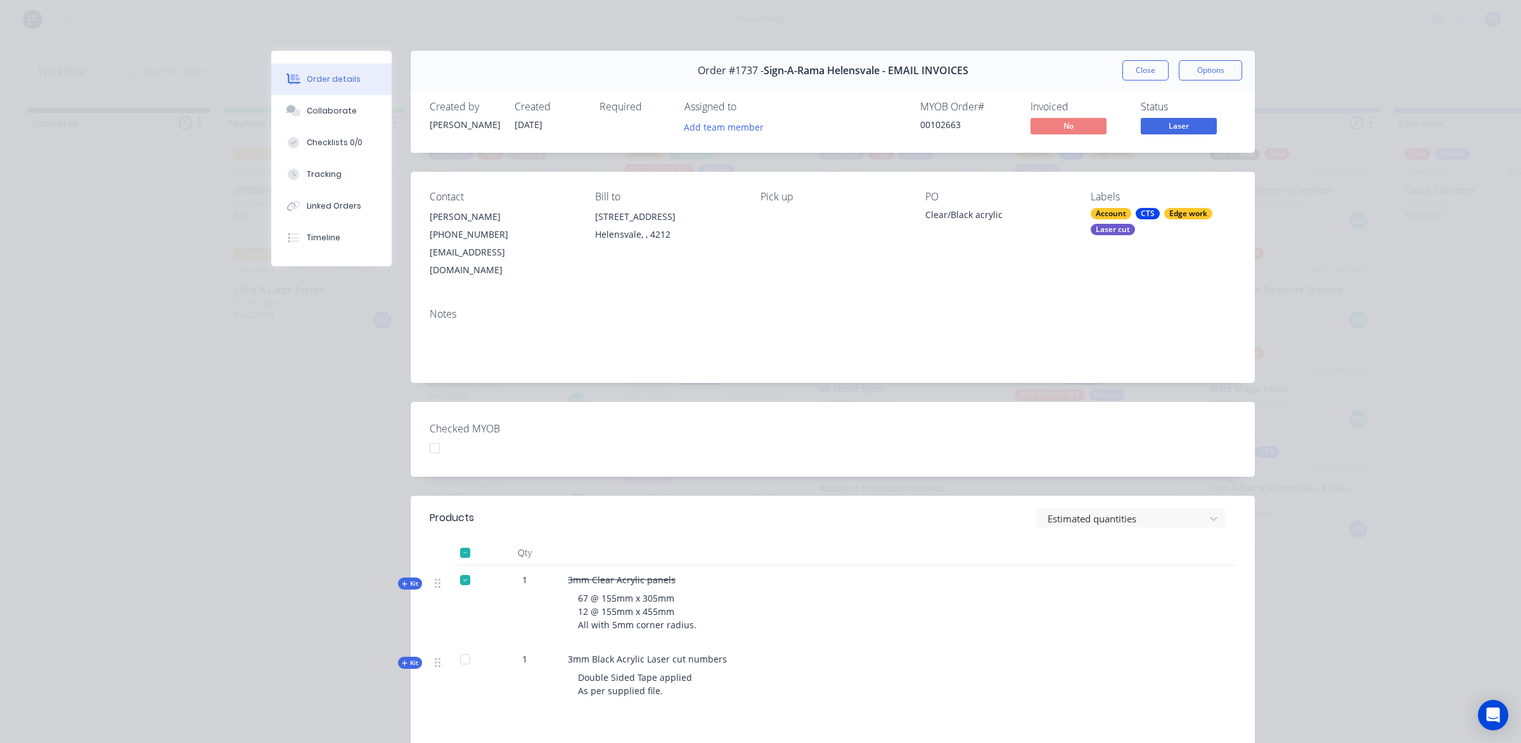
click at [1147, 59] on div "Order #1737 - Sign-A-Rama Helensvale - EMAIL INVOICES Close Options" at bounding box center [833, 71] width 844 height 40
click at [1145, 65] on button "Close" at bounding box center [1146, 70] width 46 height 20
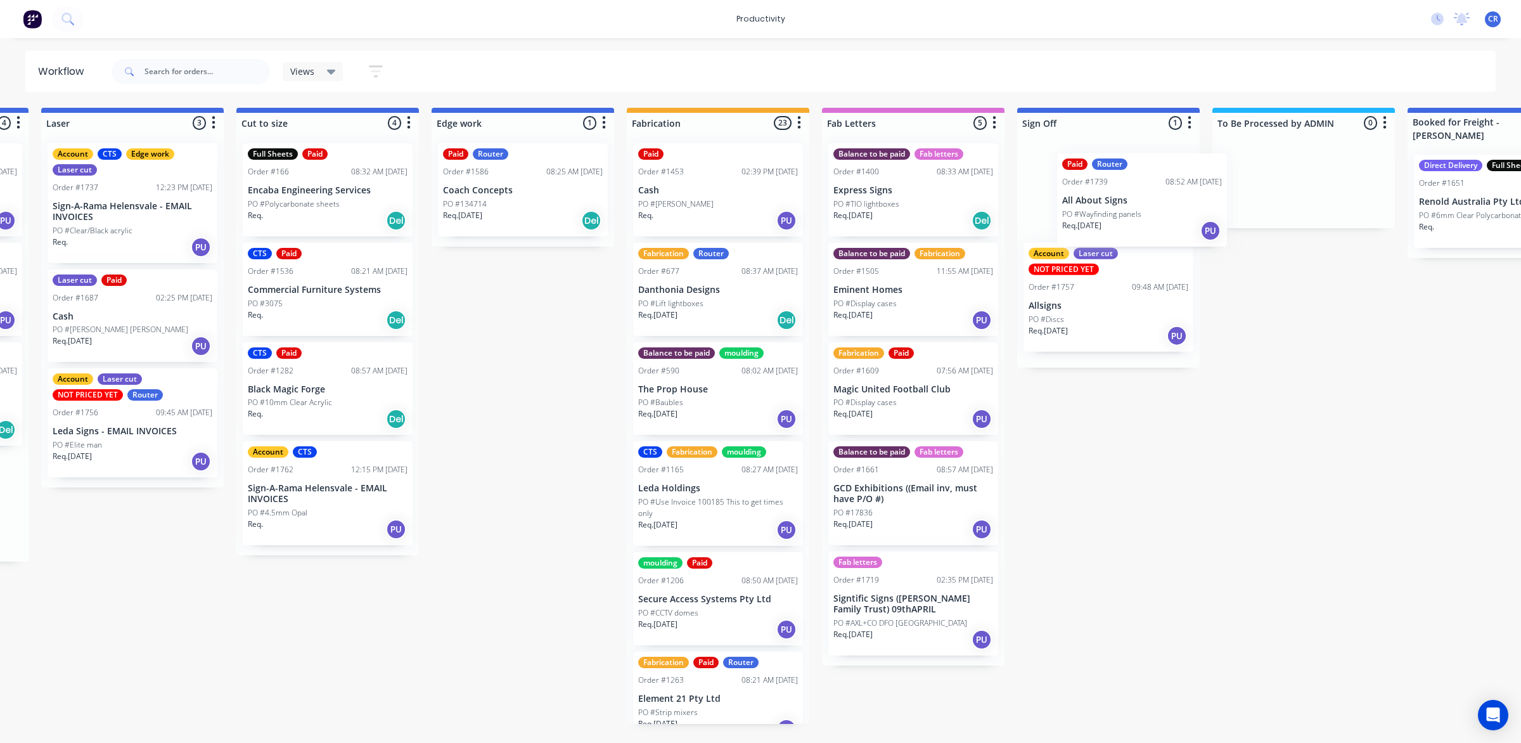
scroll to position [0, 964]
drag, startPoint x: 896, startPoint y: 406, endPoint x: 1136, endPoint y: 213, distance: 308.0
click at [1136, 213] on div "Submitted 0 Sort By Created date Required date Order number Customer name Most …" at bounding box center [543, 416] width 3033 height 616
click at [1110, 198] on div "PO #Wayfinding panels" at bounding box center [1108, 203] width 160 height 11
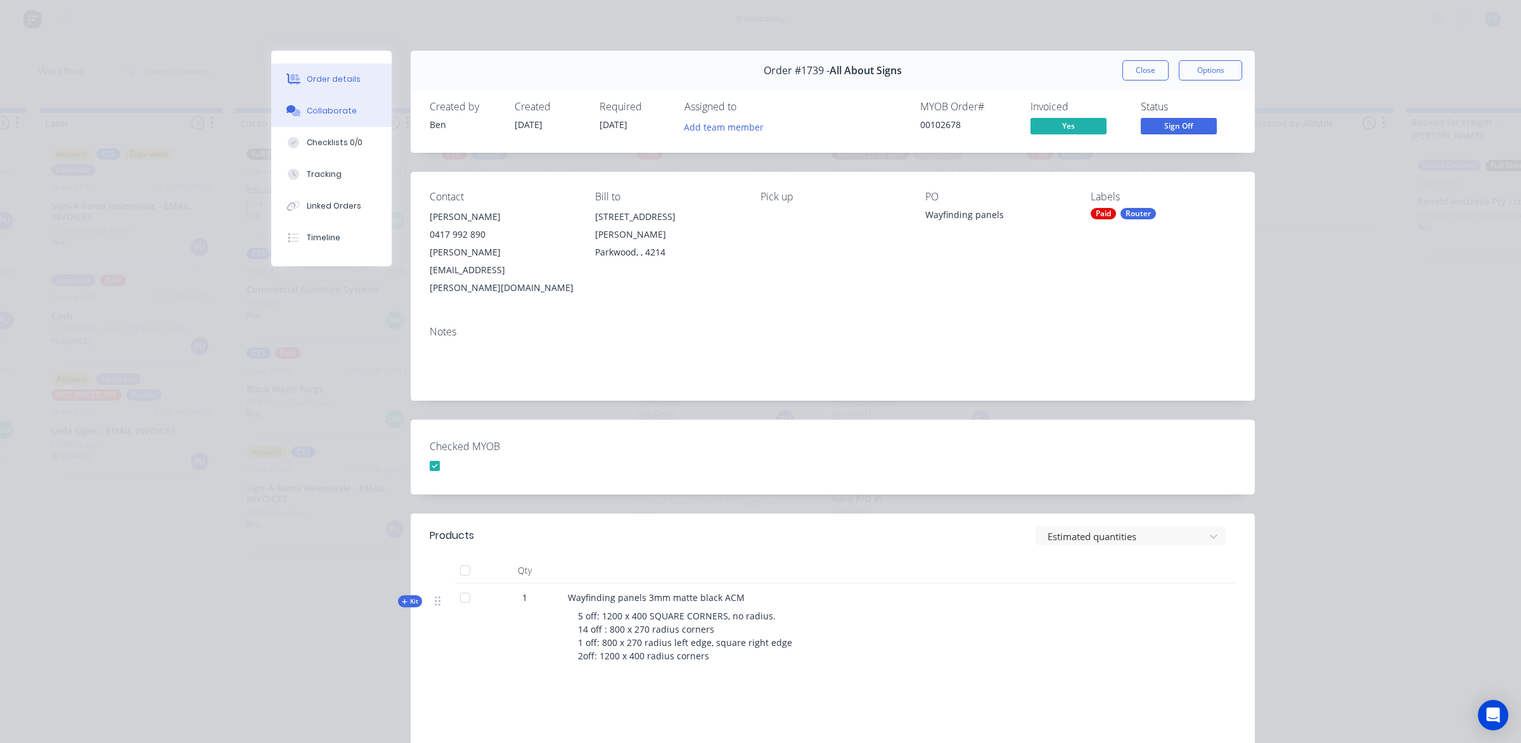
click at [344, 100] on button "Collaborate" at bounding box center [331, 111] width 120 height 32
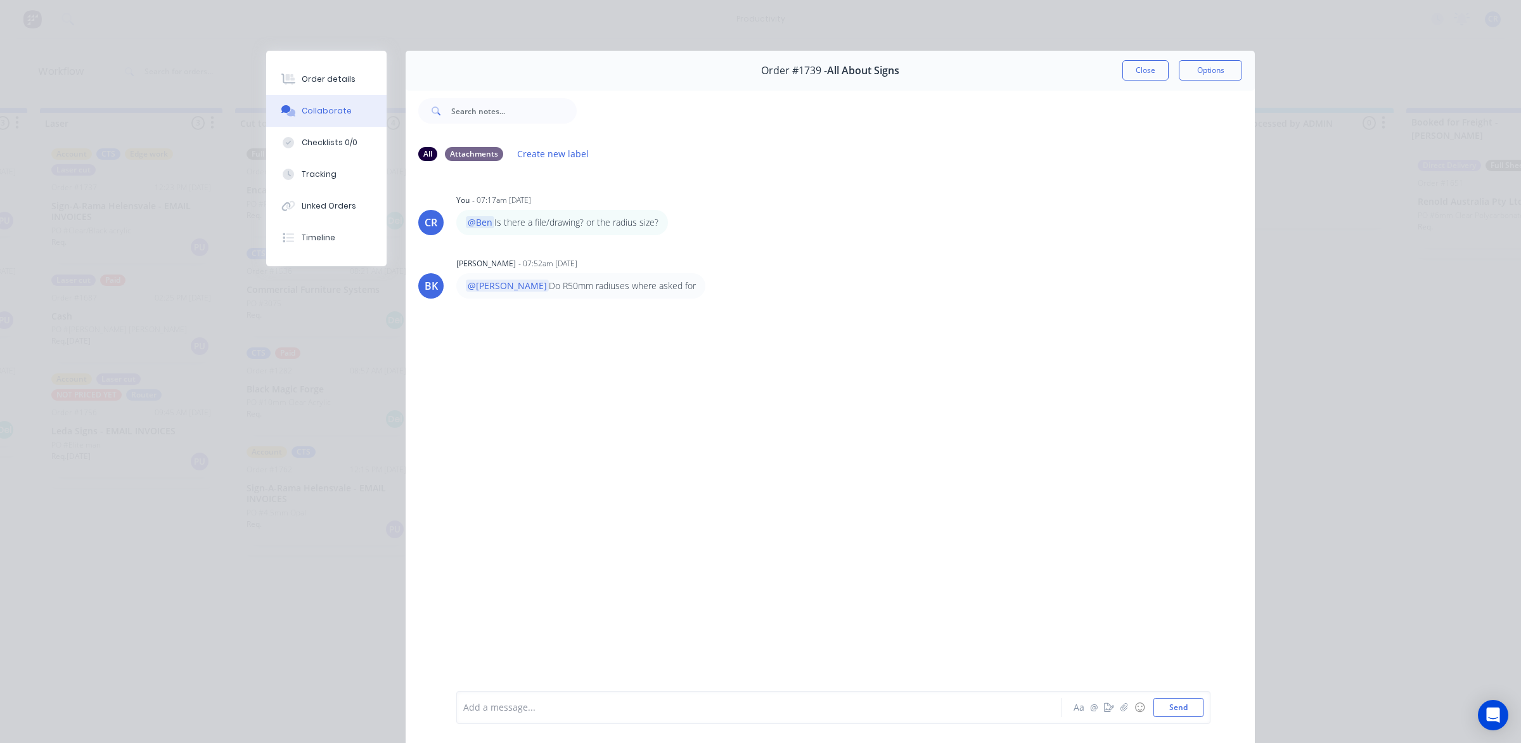
click at [539, 699] on div "Add a message..." at bounding box center [740, 707] width 555 height 19
click at [1177, 698] on button "Send" at bounding box center [1179, 707] width 50 height 19
click at [1133, 61] on button "Close" at bounding box center [1146, 70] width 46 height 20
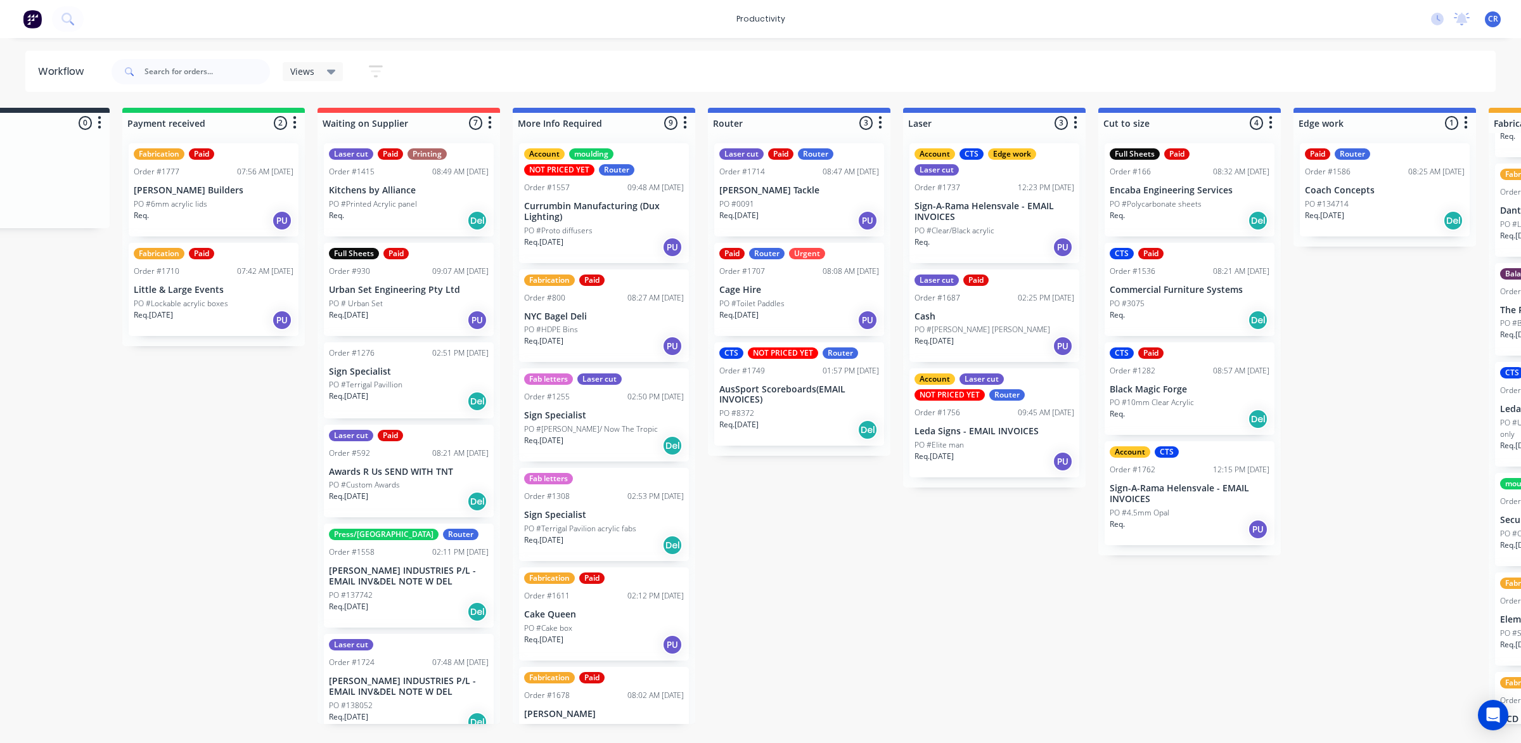
scroll to position [0, 92]
